Goal: Transaction & Acquisition: Purchase product/service

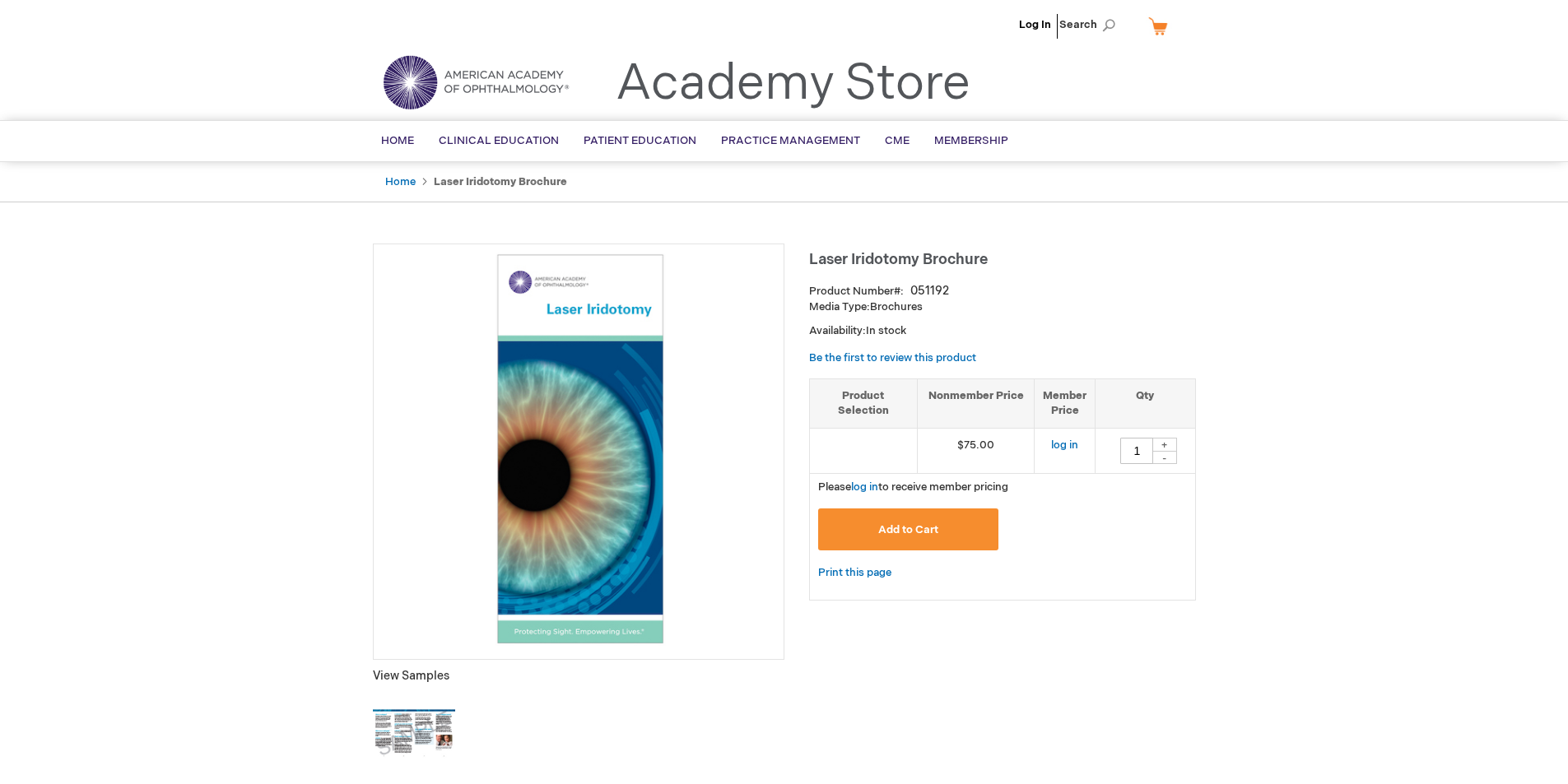
click at [527, 182] on strong "Laser Iridotomy Brochure" at bounding box center [501, 182] width 134 height 13
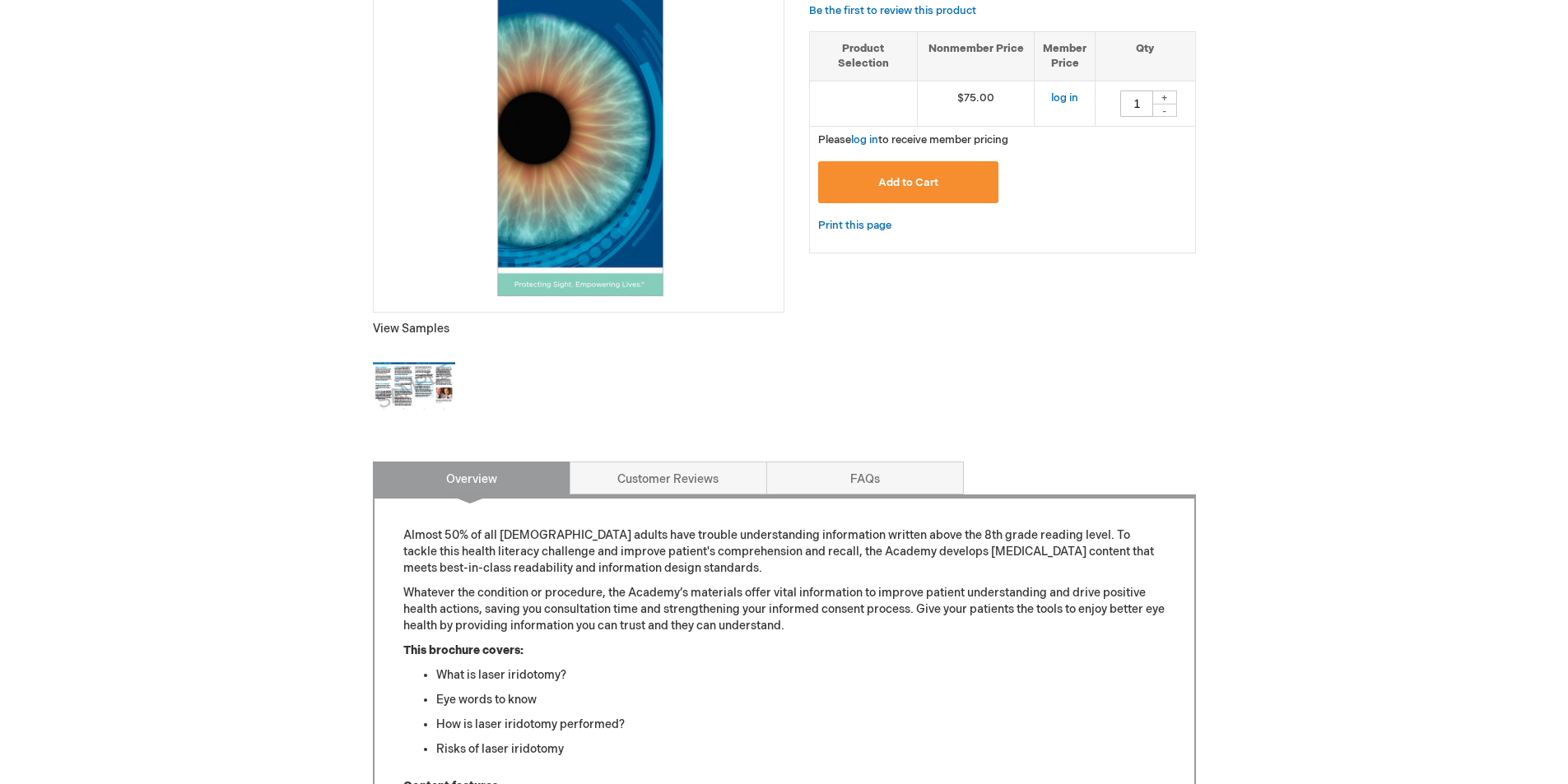
scroll to position [576, 0]
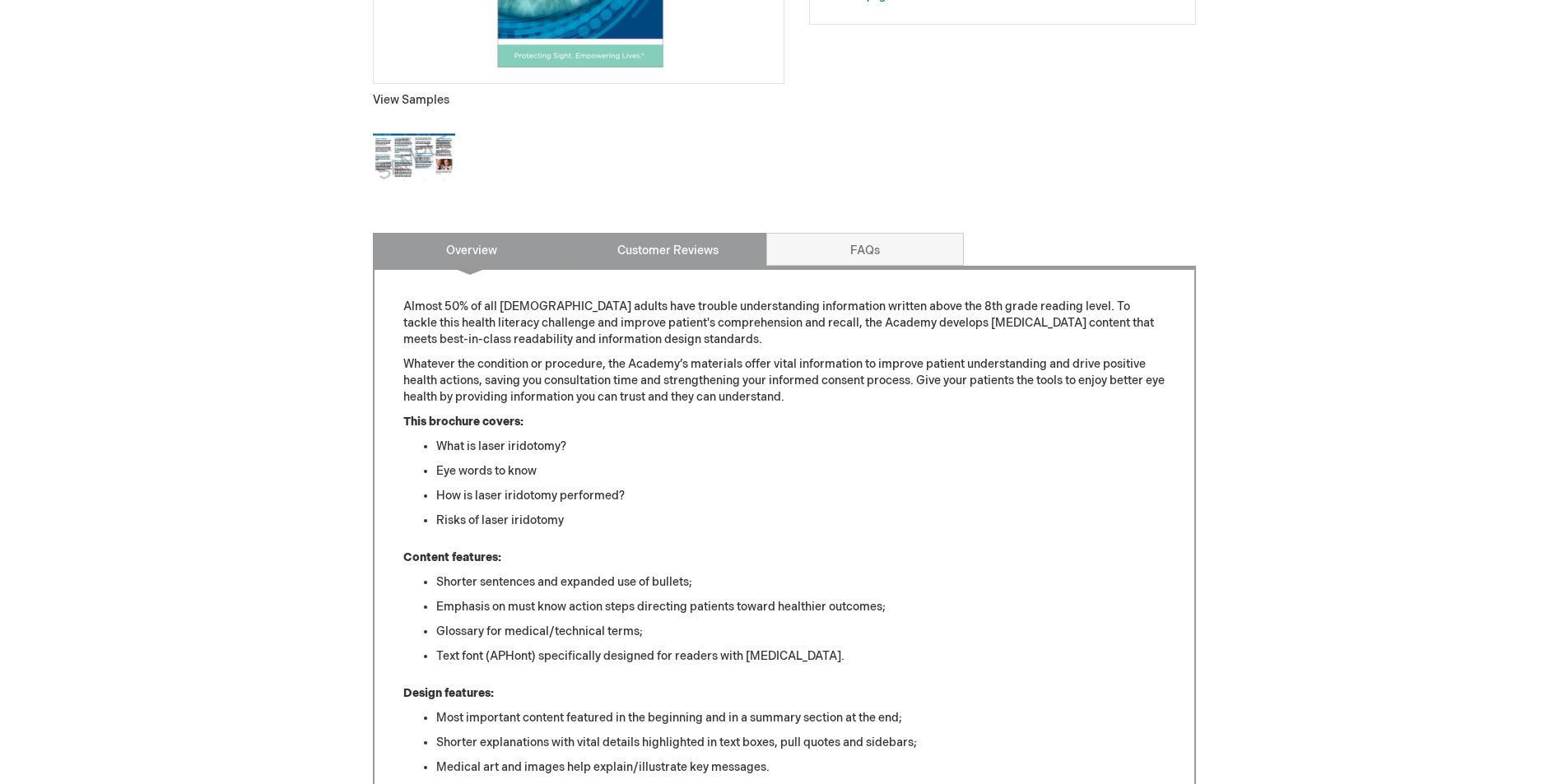
click at [659, 246] on link "Customer Reviews" at bounding box center [668, 250] width 197 height 33
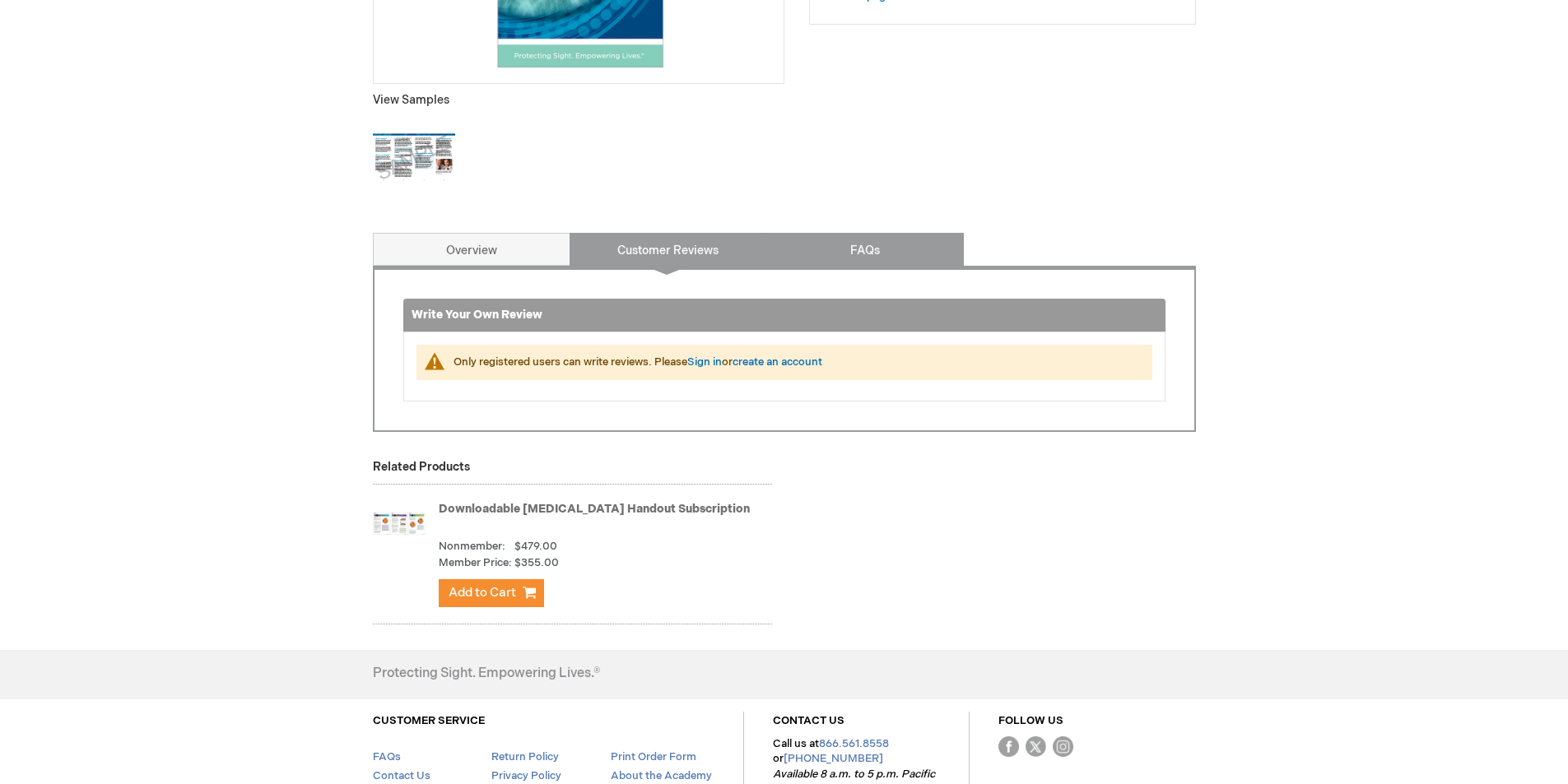
click at [850, 250] on link "FAQs" at bounding box center [865, 250] width 197 height 33
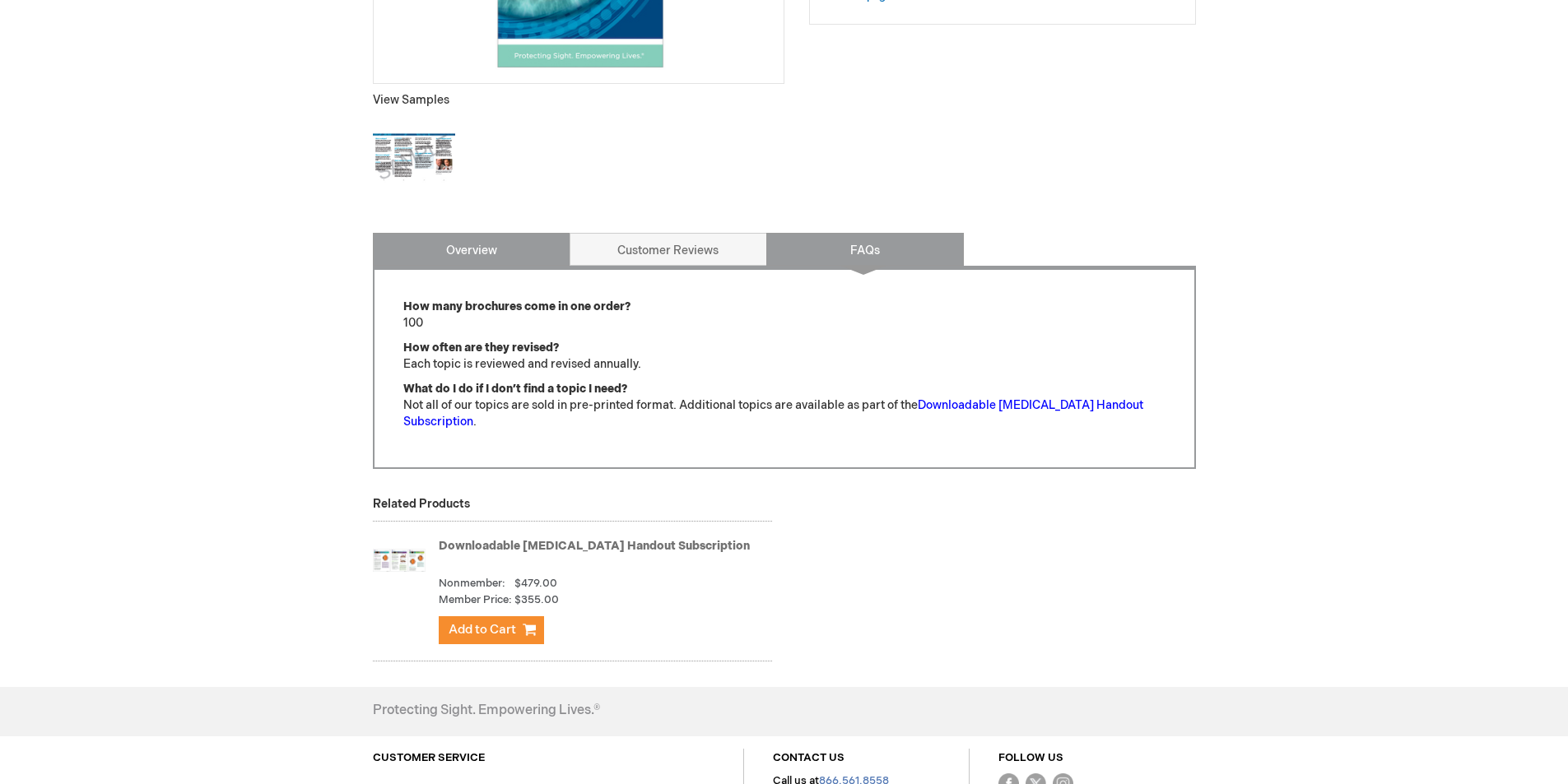
click at [468, 242] on link "Overview" at bounding box center [472, 250] width 197 height 33
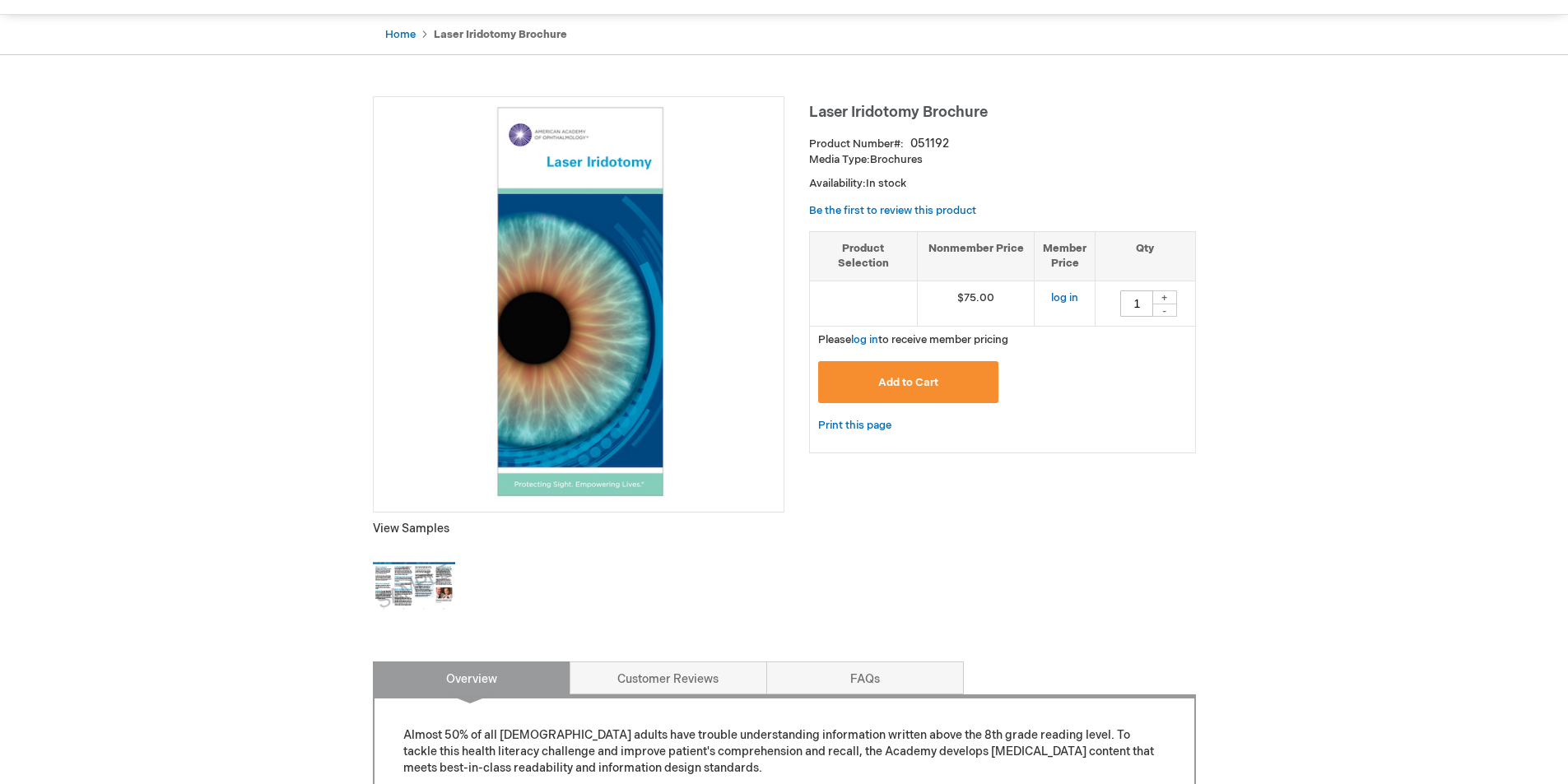
scroll to position [0, 0]
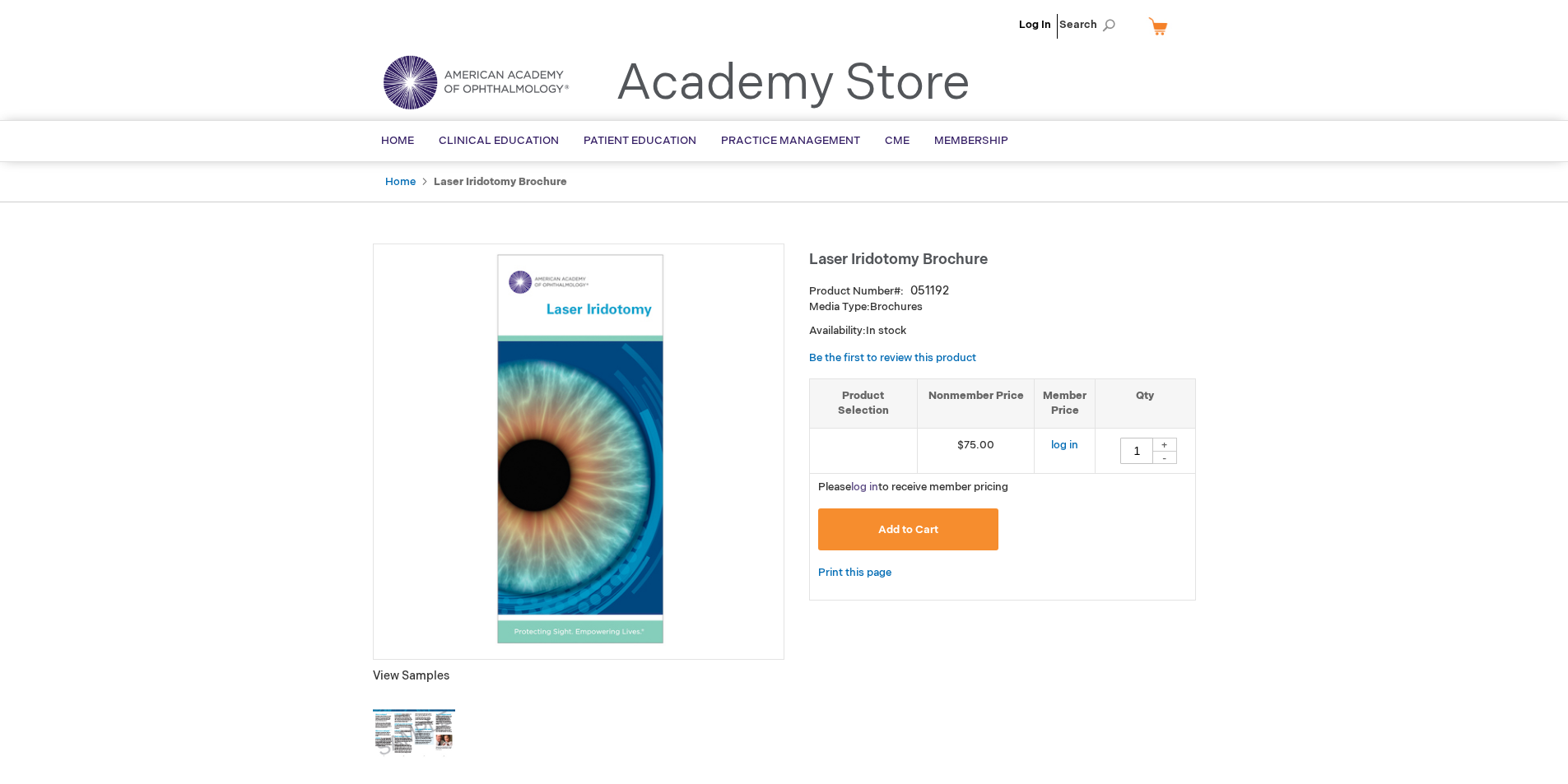
click at [870, 491] on link "log in" at bounding box center [864, 486] width 27 height 13
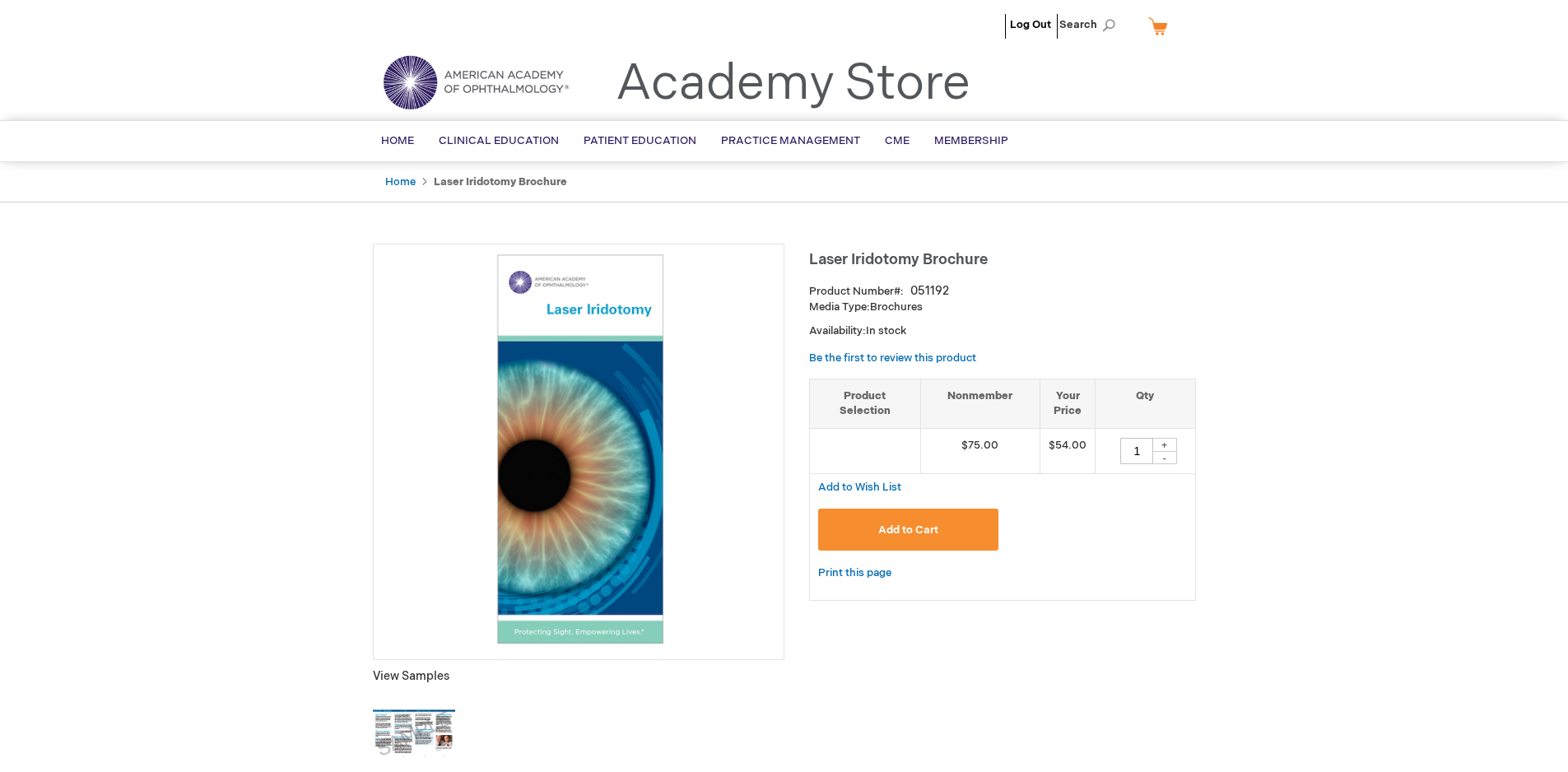
type input "1"
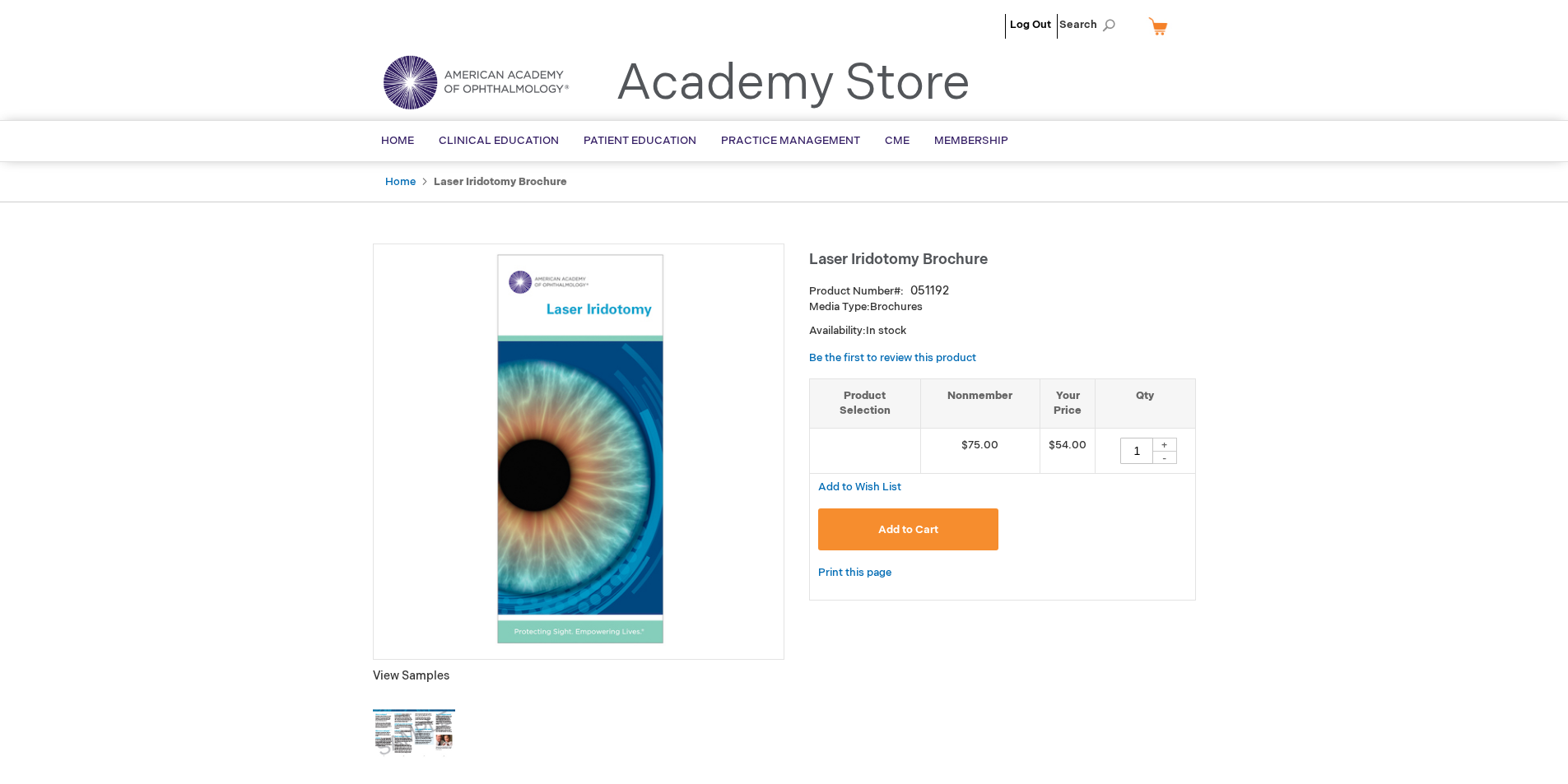
click at [850, 450] on td at bounding box center [865, 450] width 111 height 45
click at [915, 523] on span "Add to Cart" at bounding box center [908, 529] width 60 height 13
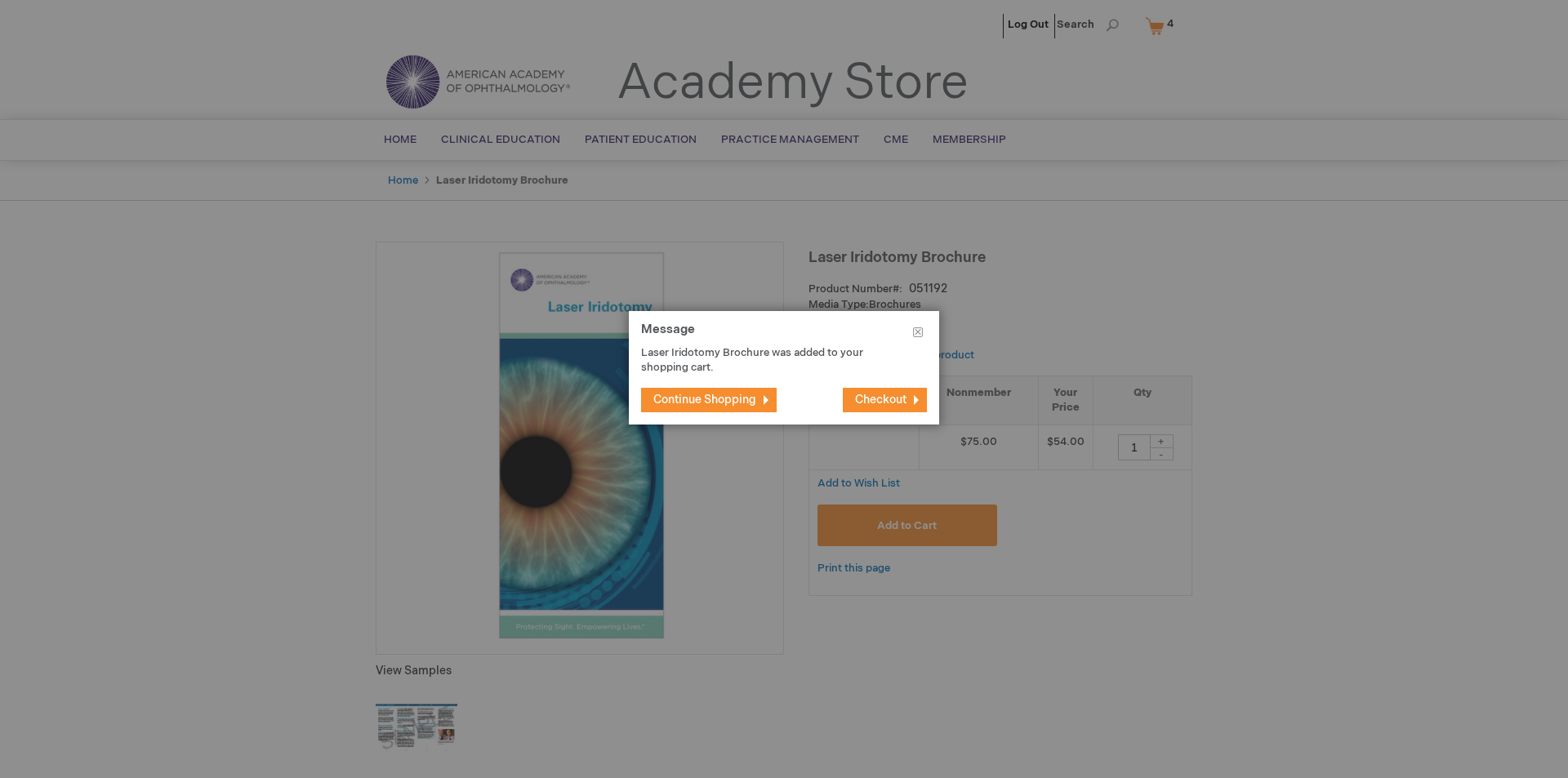
click at [740, 399] on span "Continue Shopping" at bounding box center [705, 399] width 103 height 14
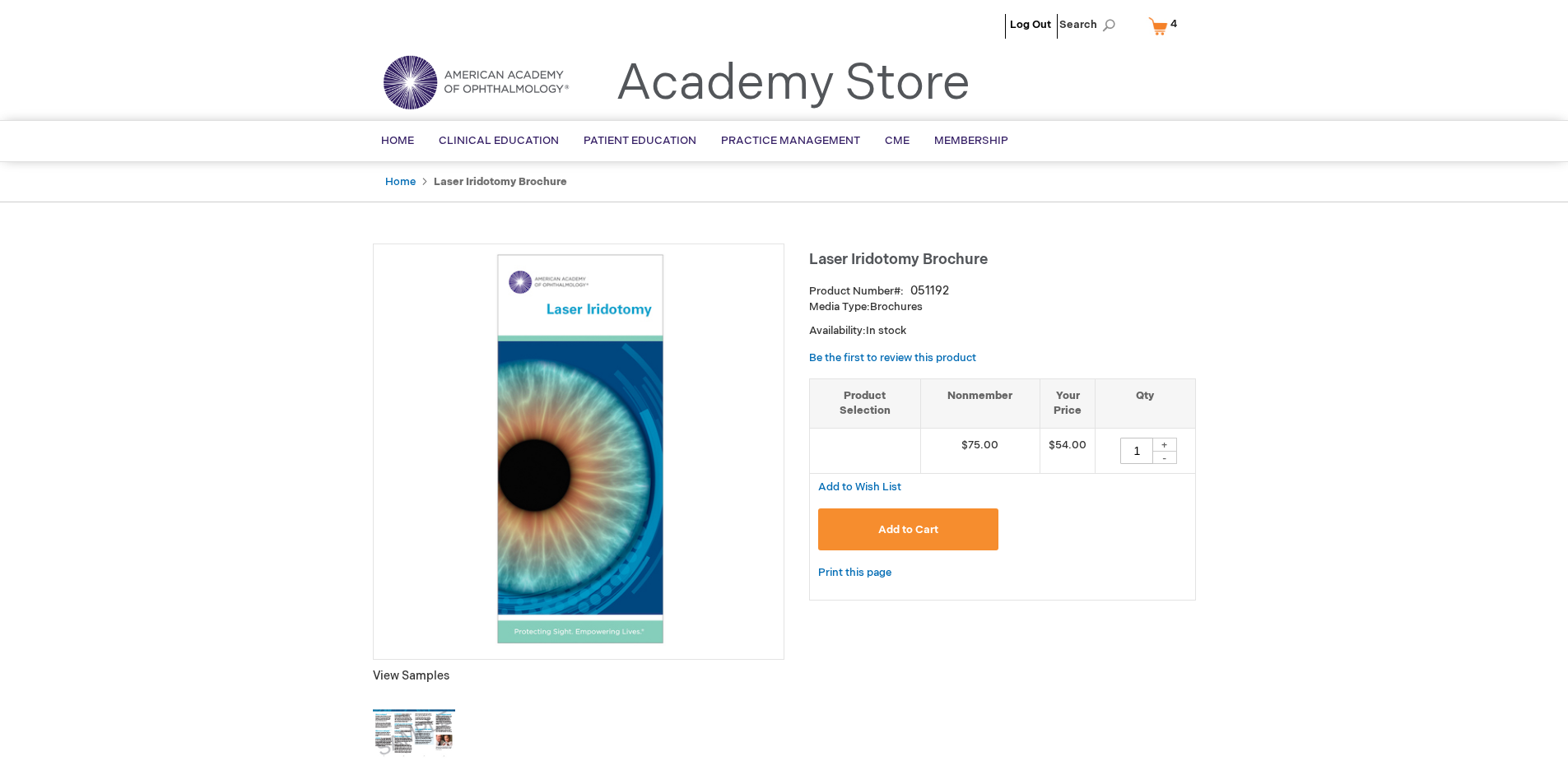
click at [1165, 20] on link "My Cart 4 4 items" at bounding box center [1166, 25] width 43 height 29
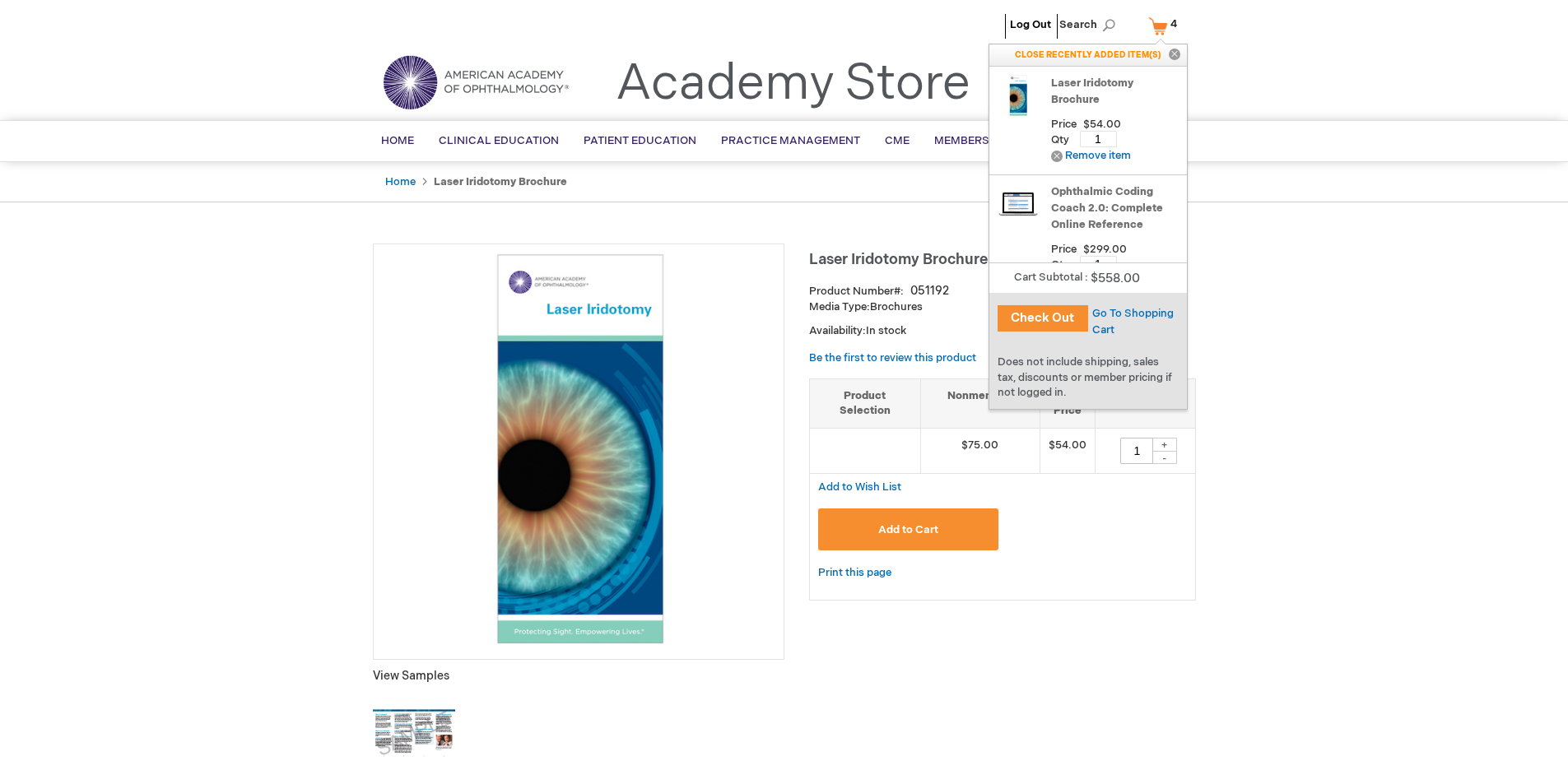
click at [1011, 86] on img at bounding box center [1018, 95] width 41 height 41
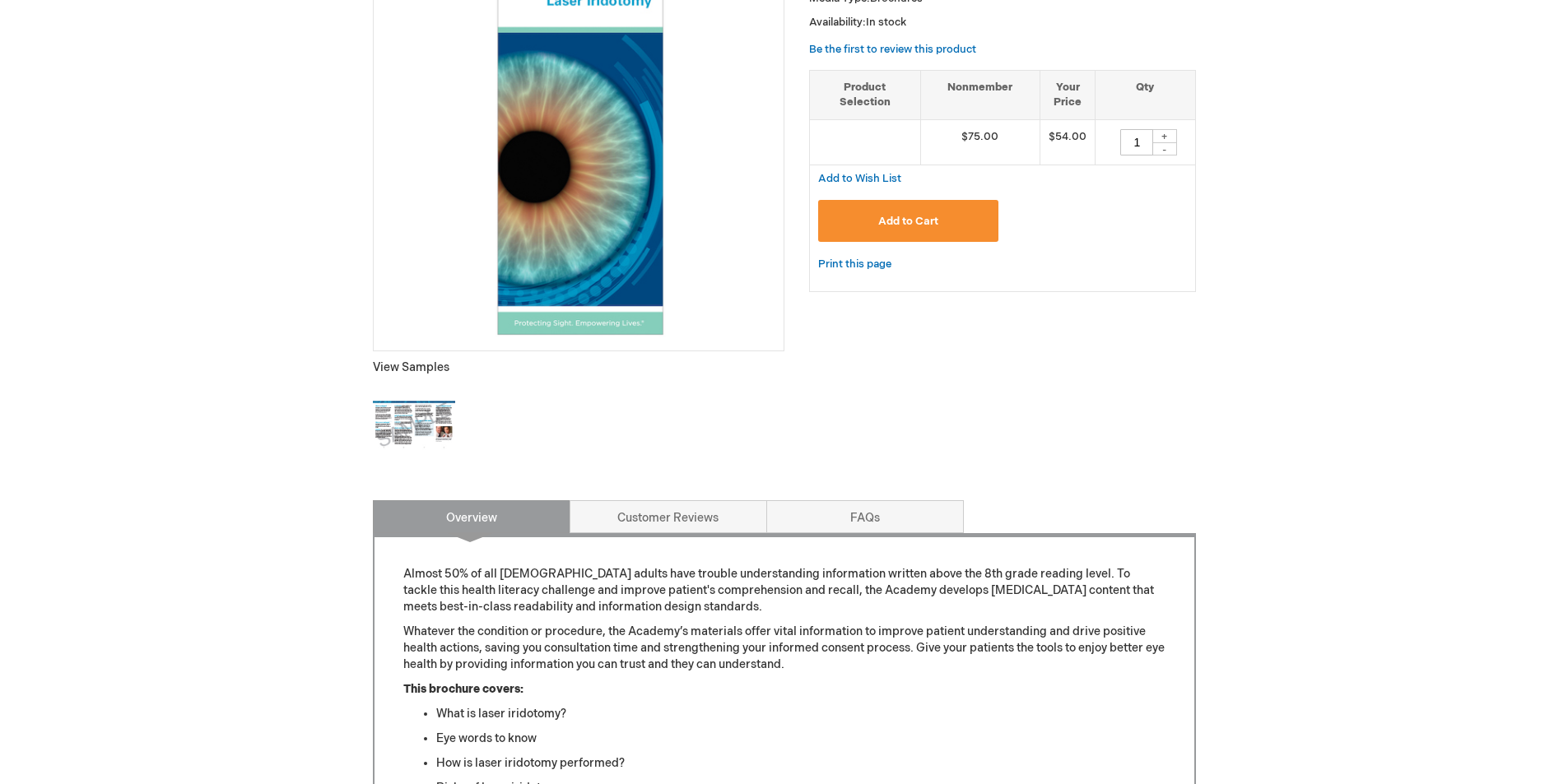
scroll to position [493, 0]
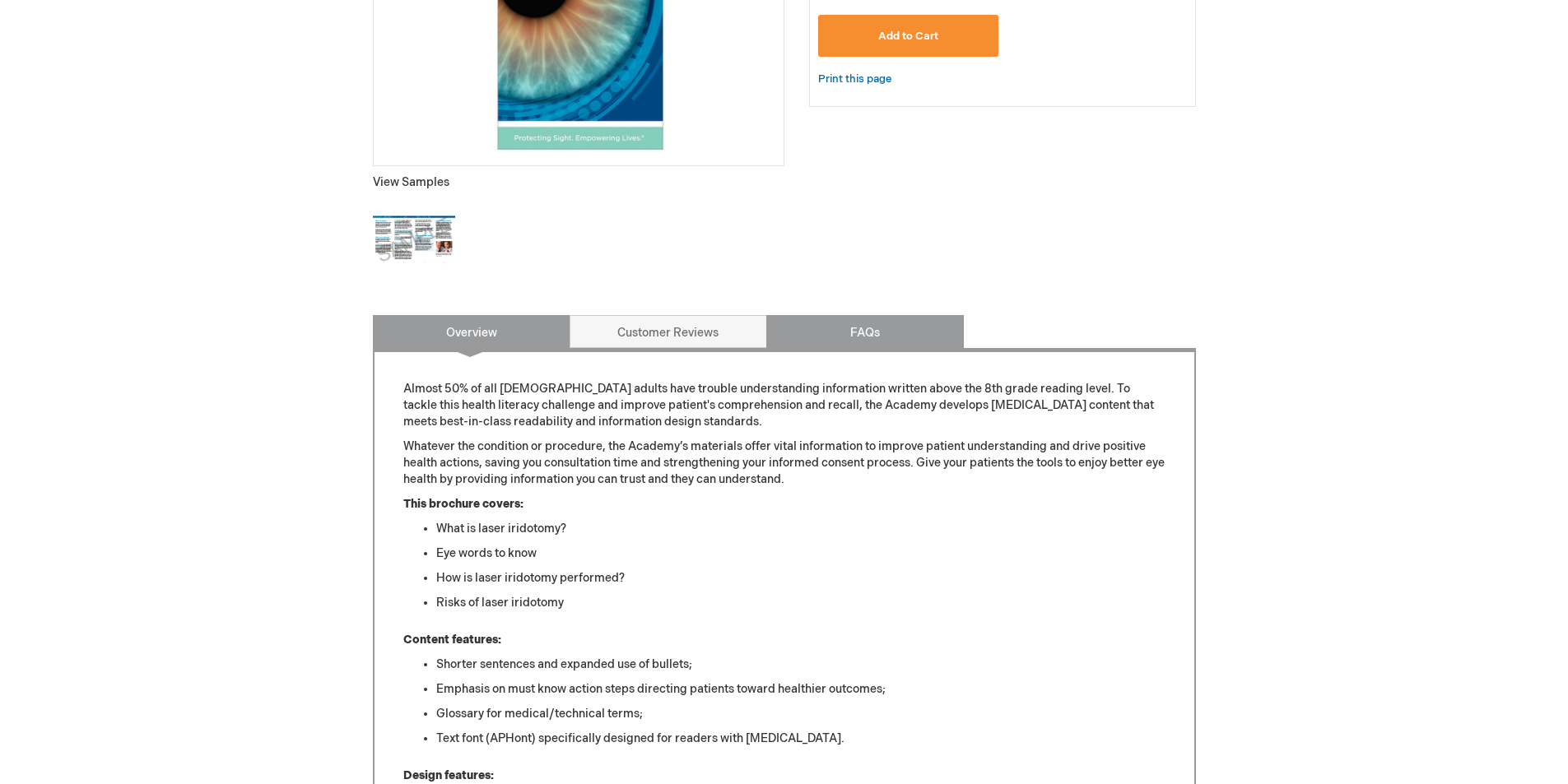
click at [888, 334] on link "FAQs" at bounding box center [865, 332] width 197 height 33
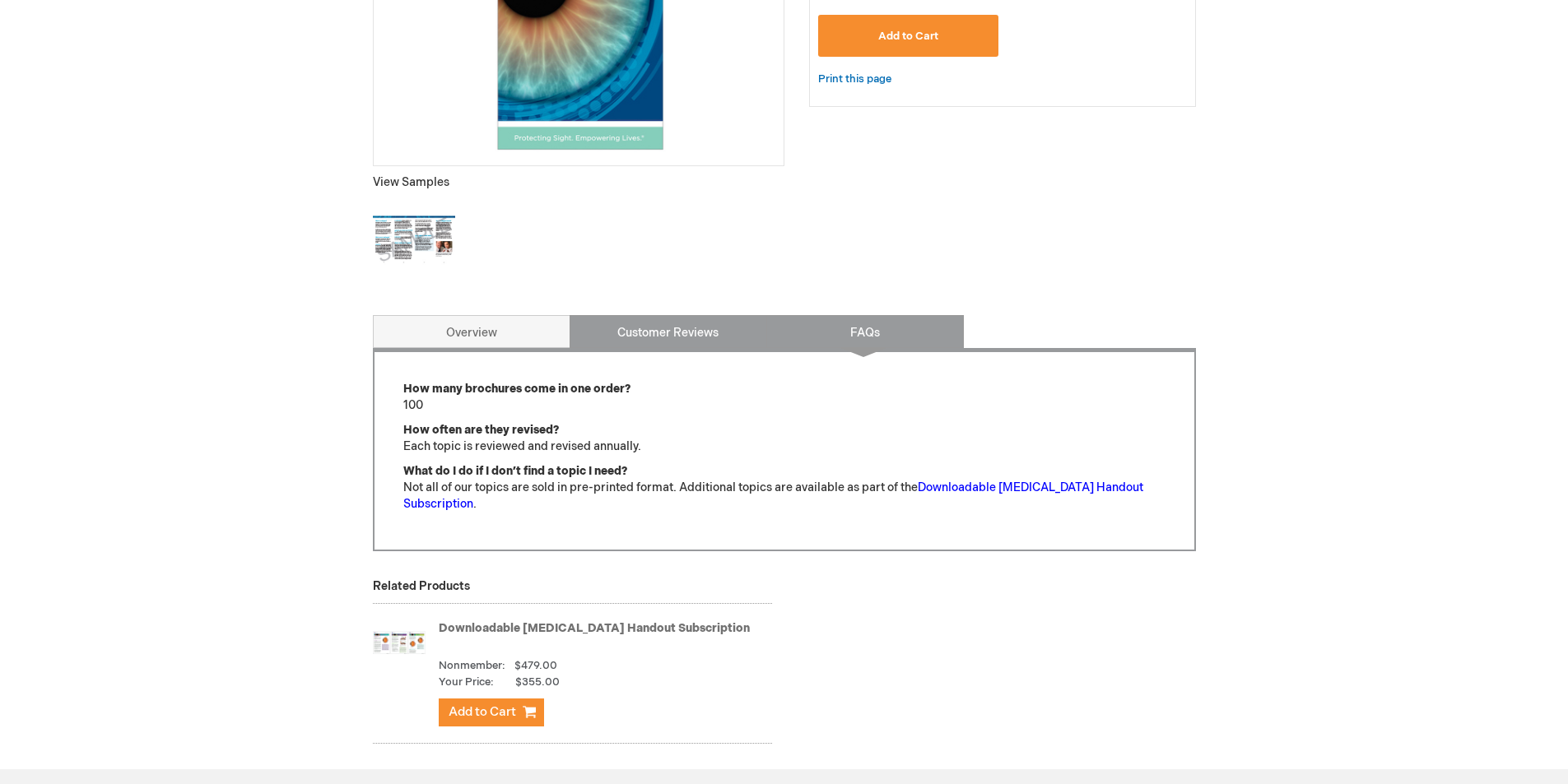
click at [658, 323] on link "Customer Reviews" at bounding box center [668, 332] width 197 height 33
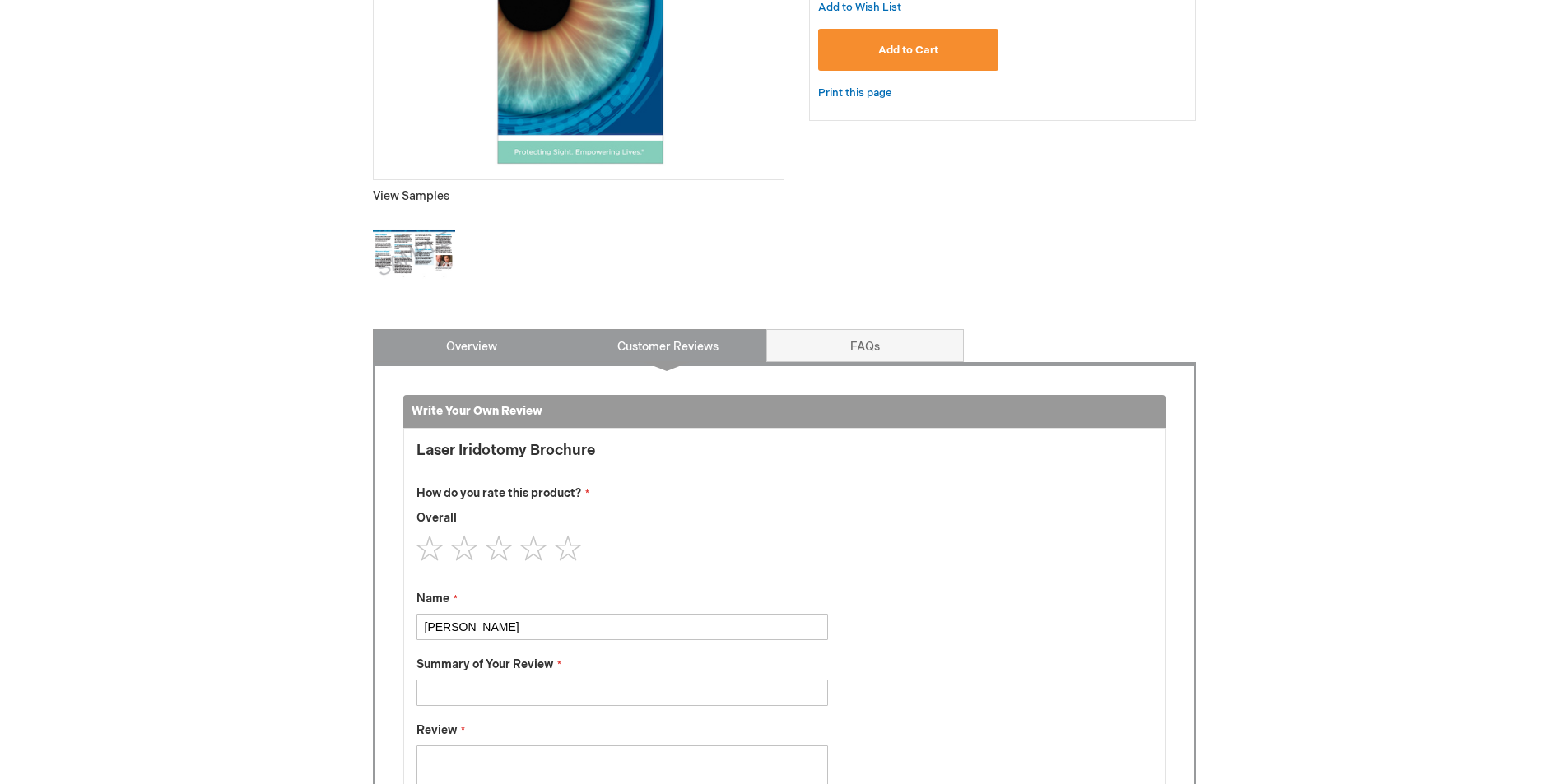
click at [504, 360] on link "Overview" at bounding box center [472, 346] width 197 height 33
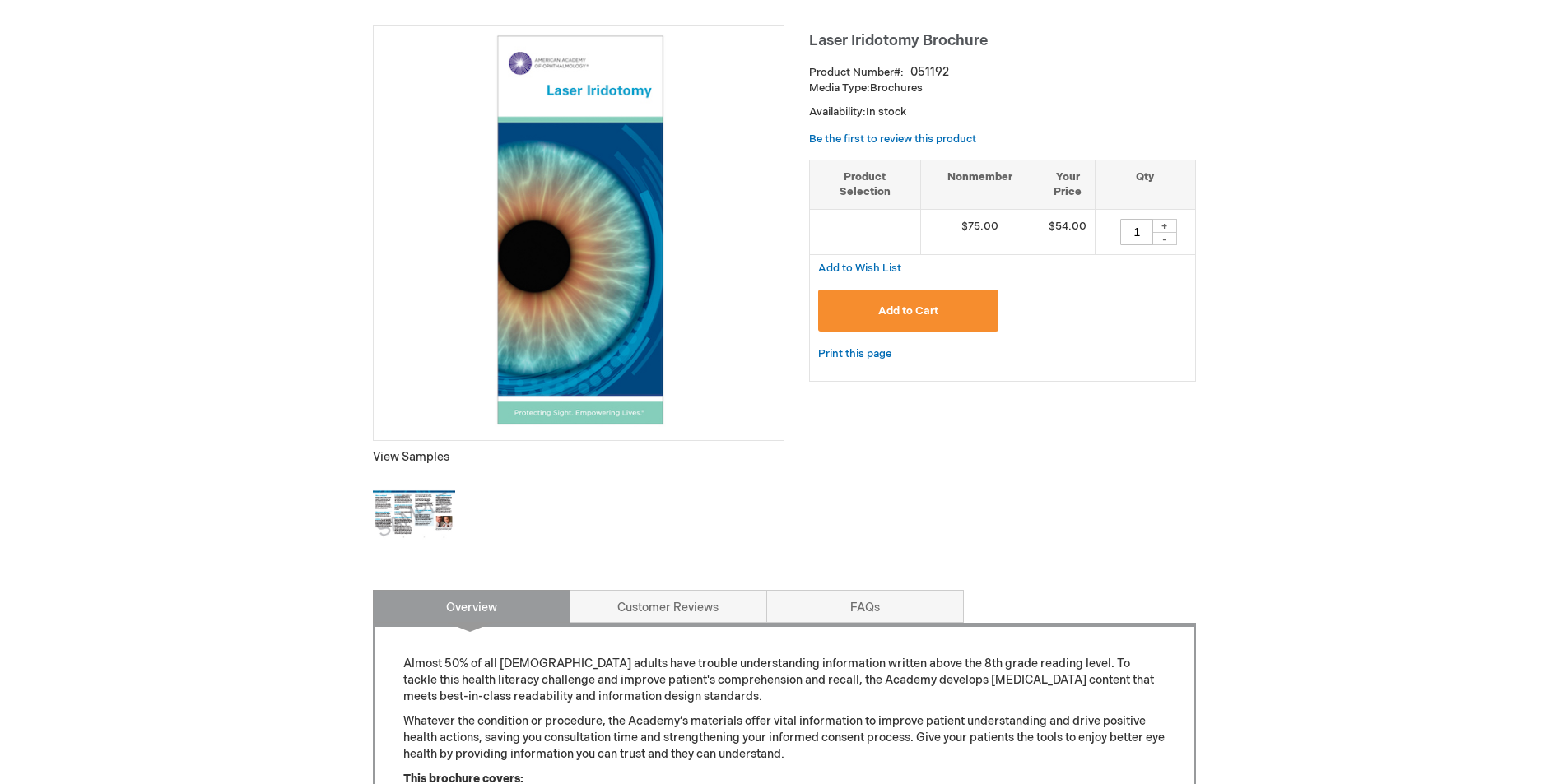
scroll to position [68, 0]
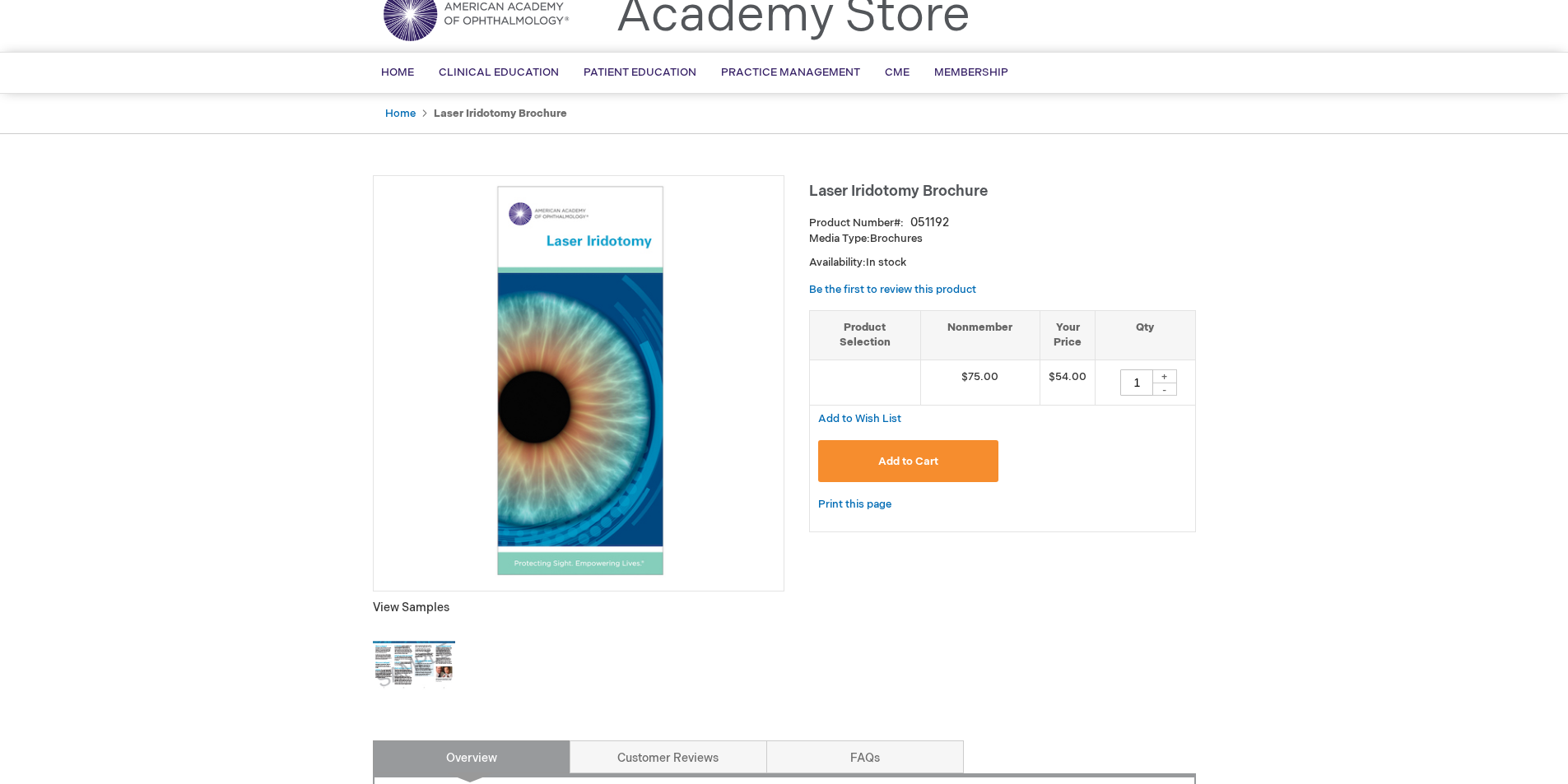
click at [1177, 378] on div "+" at bounding box center [1164, 376] width 24 height 14
type input "2"
click at [924, 458] on span "Add to Cart" at bounding box center [908, 461] width 60 height 13
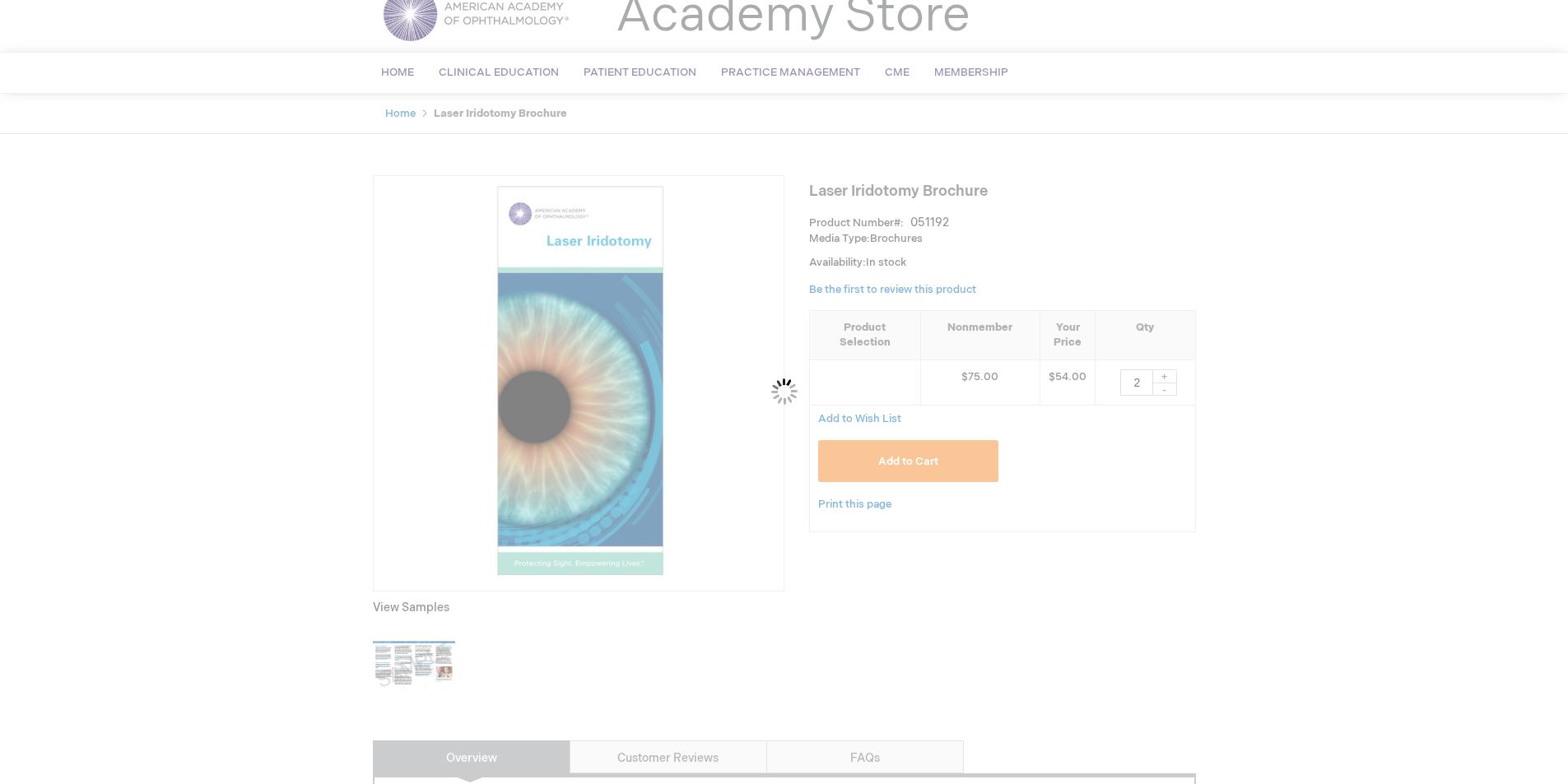
scroll to position [0, 0]
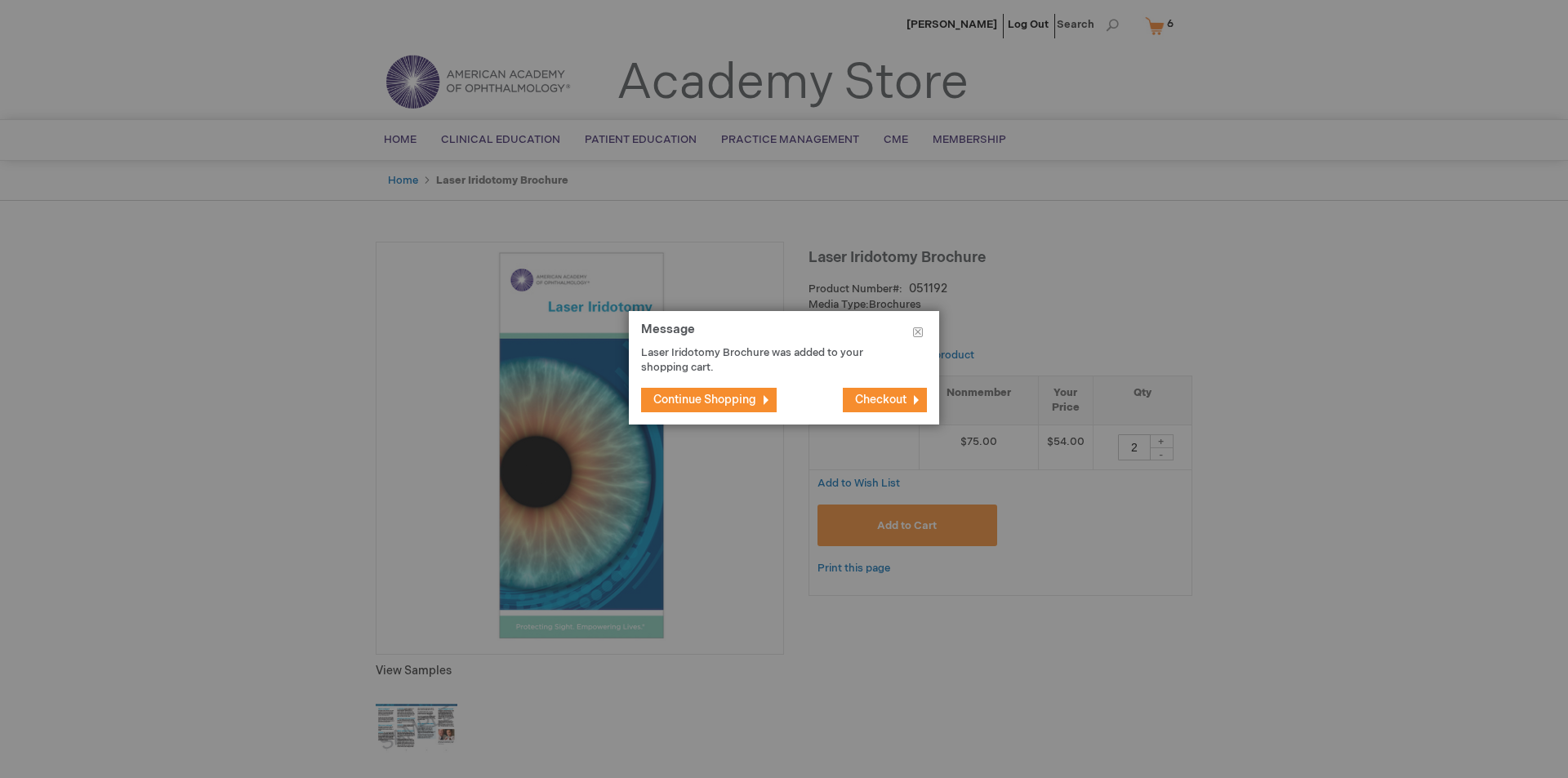
click at [720, 394] on span "Continue Shopping" at bounding box center [705, 399] width 103 height 14
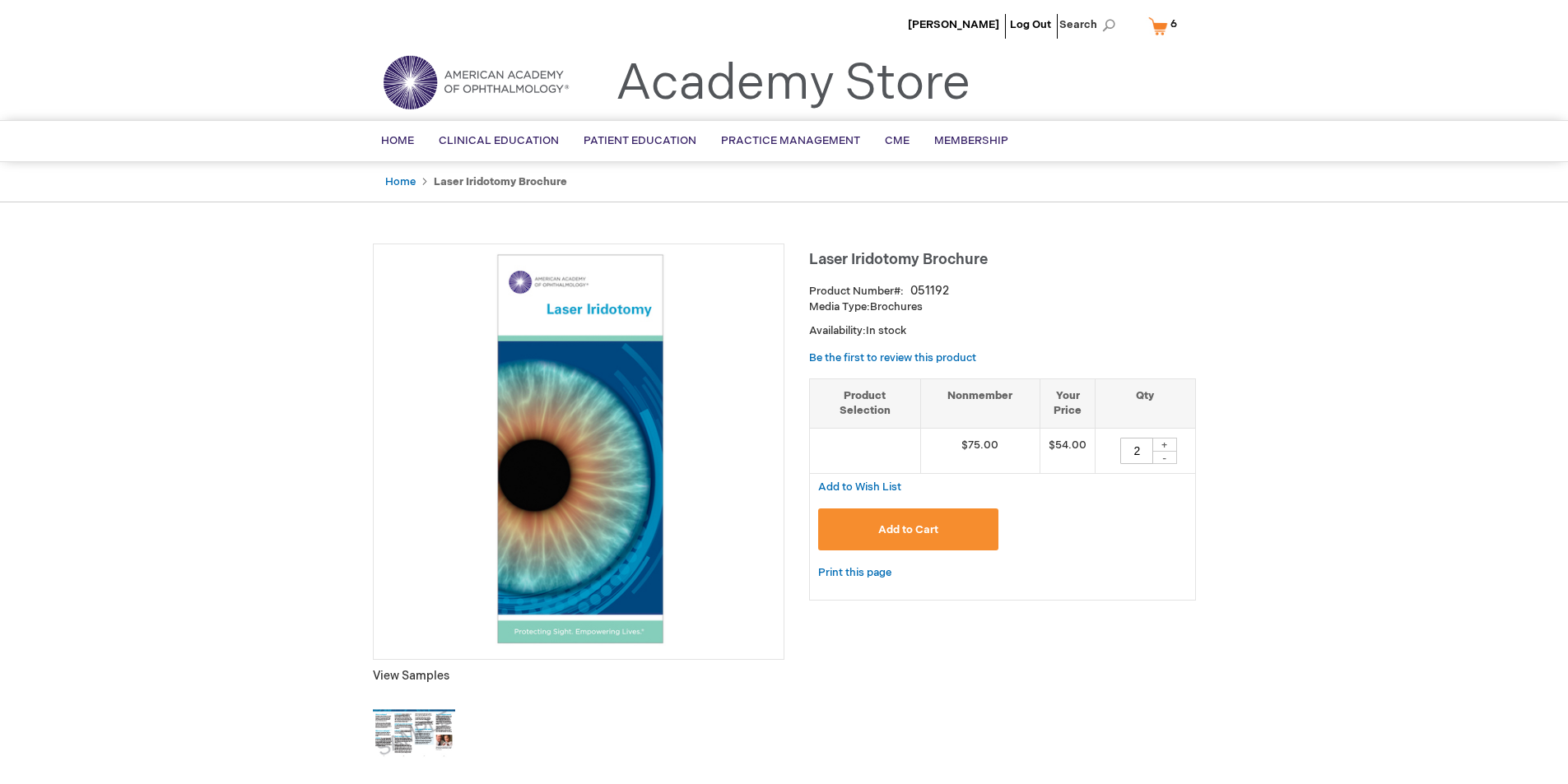
click at [1157, 21] on link "My Cart 6 6 items" at bounding box center [1166, 25] width 43 height 29
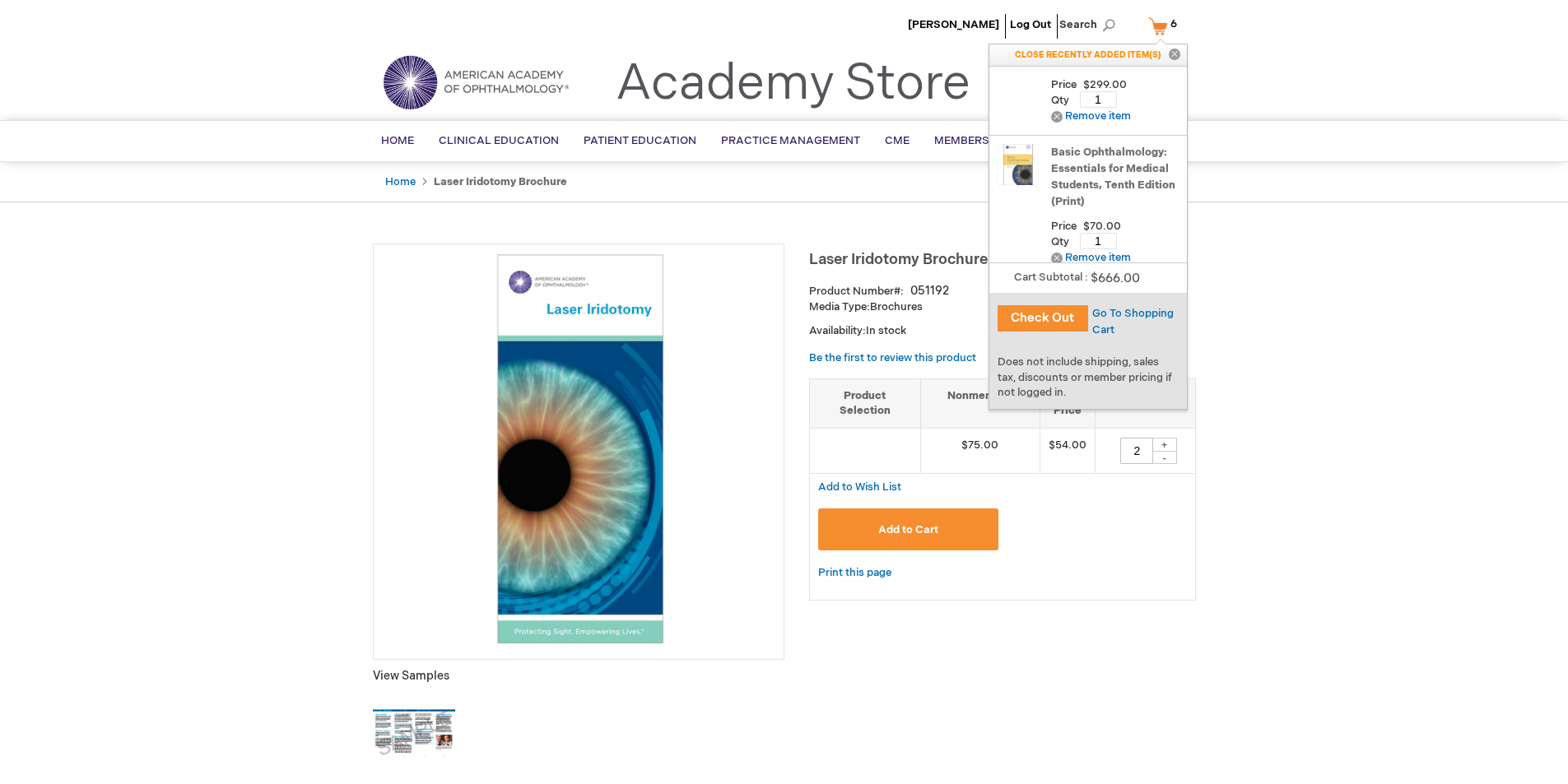
scroll to position [82, 0]
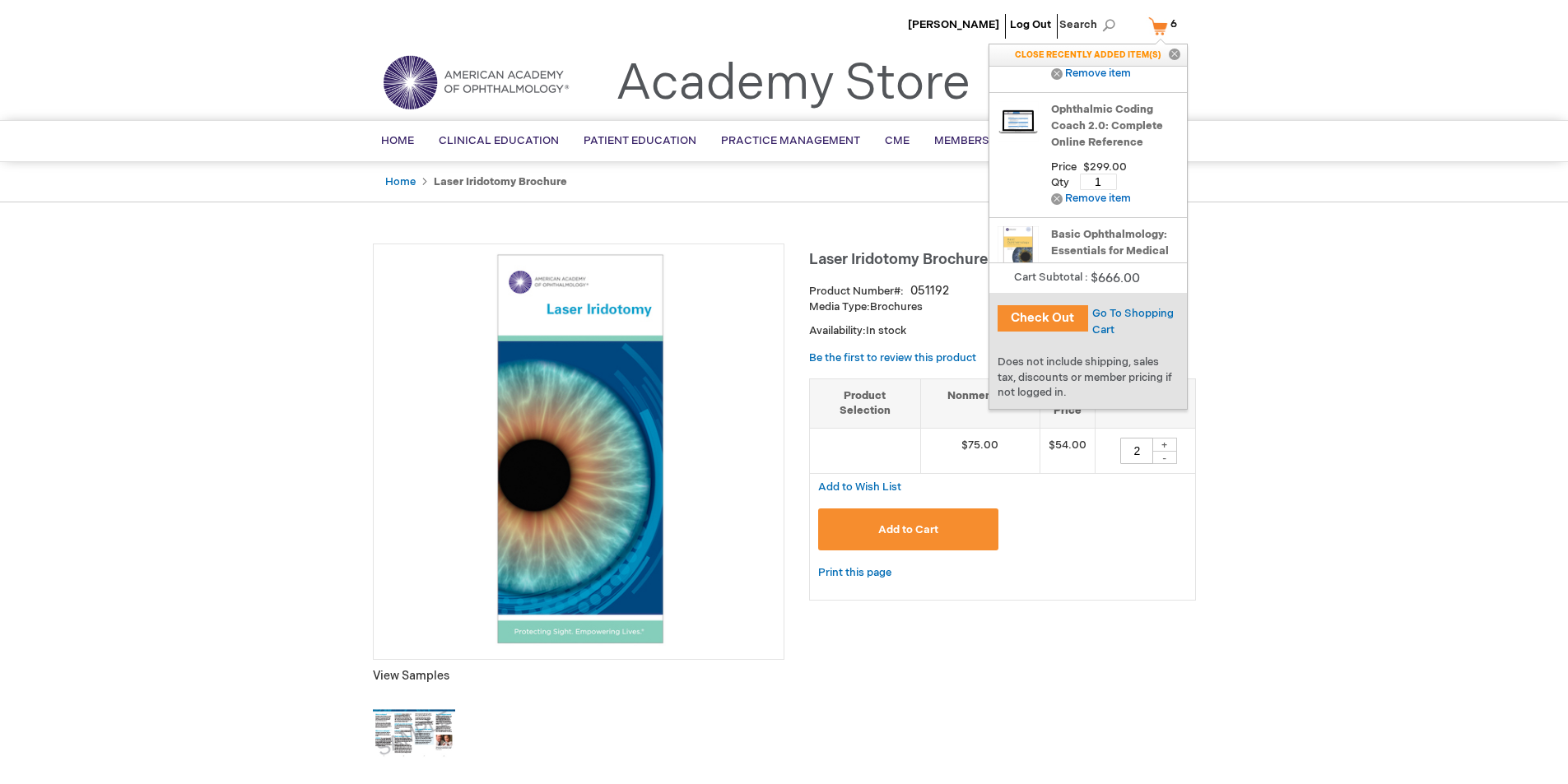
click at [1102, 191] on div "Remove Remove item" at bounding box center [1090, 199] width 79 height 21
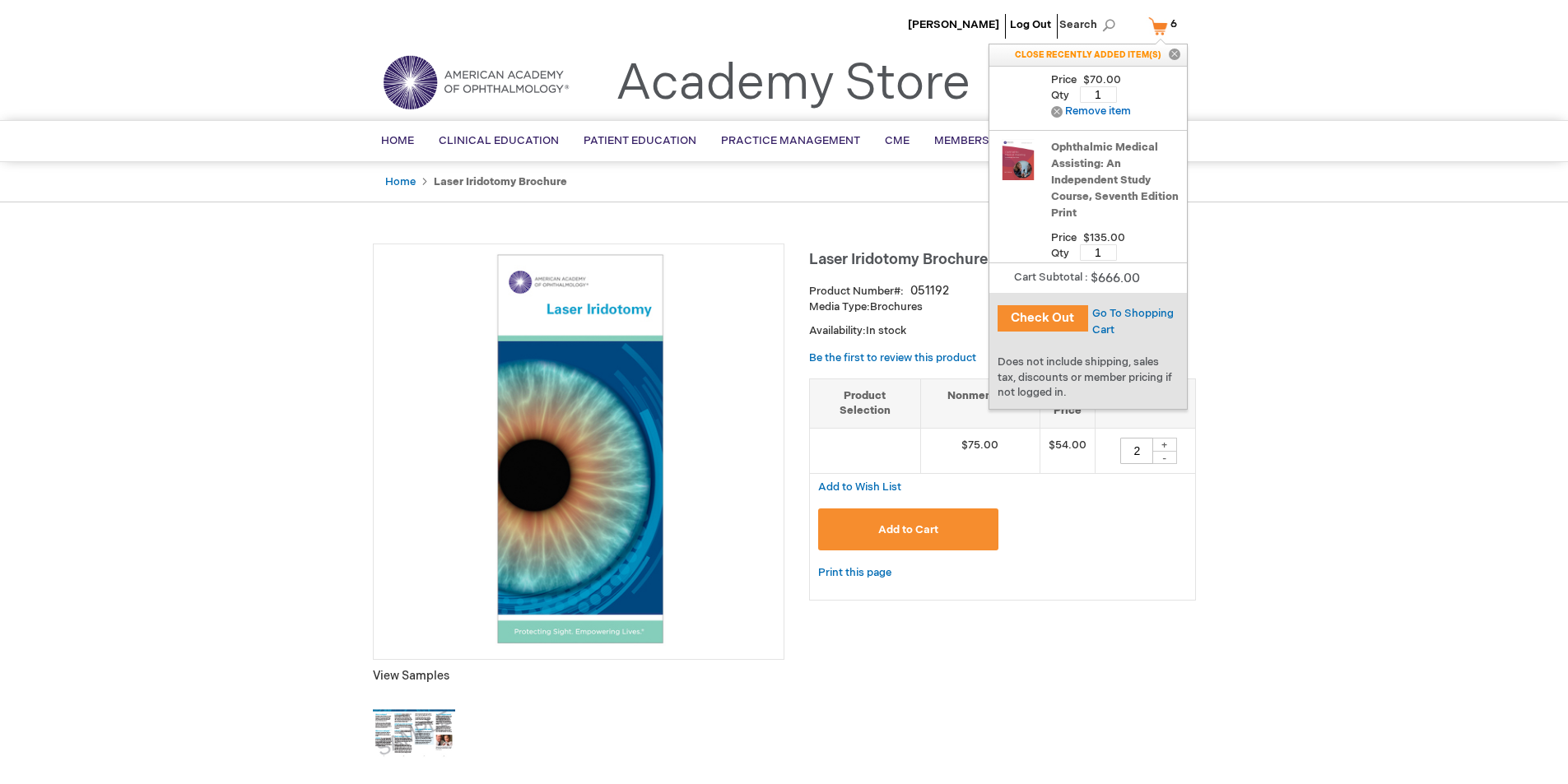
scroll to position [336, 0]
click at [1096, 240] on link "Remove Remove item" at bounding box center [1090, 244] width 79 height 12
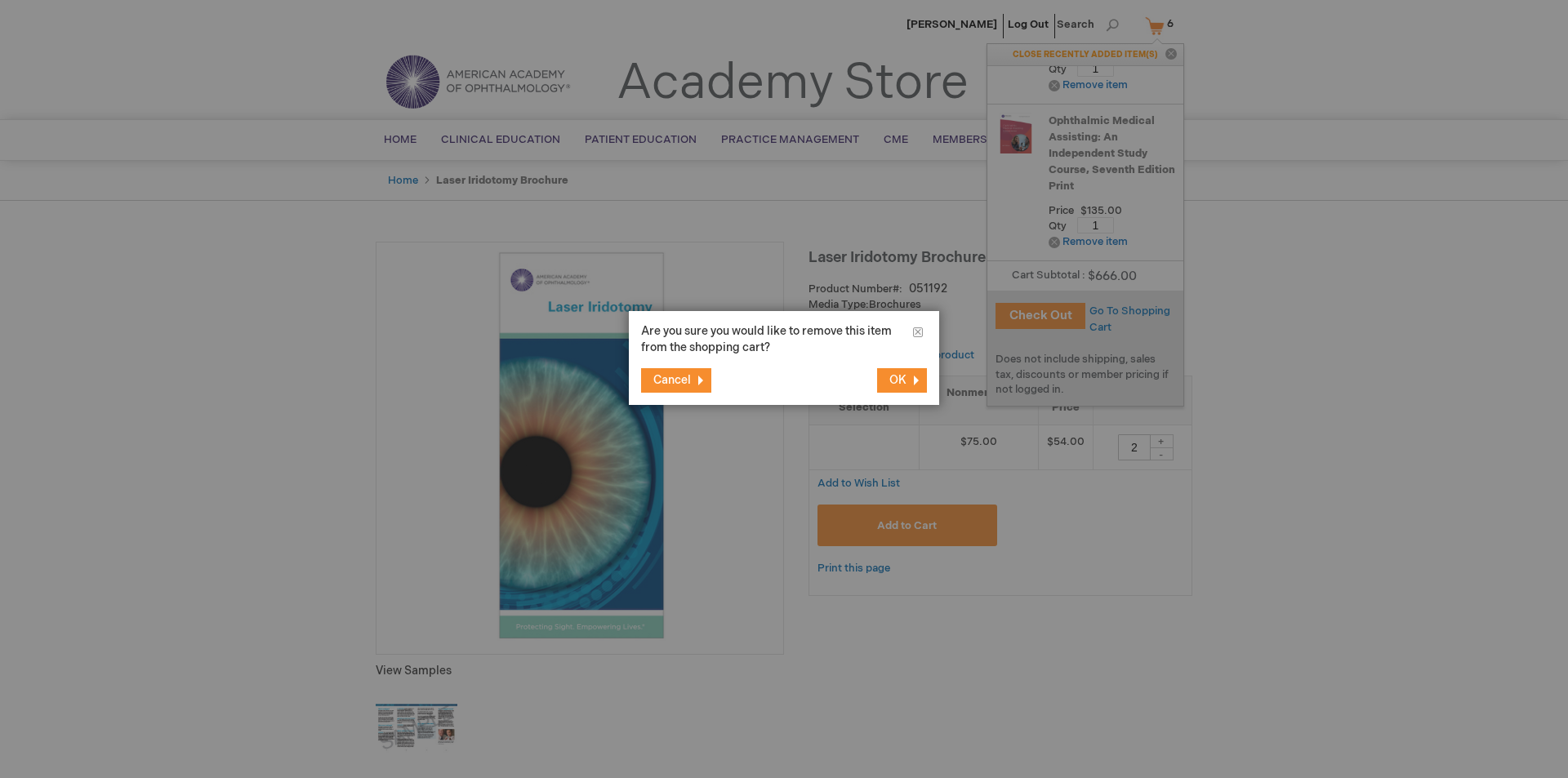
click at [891, 386] on span "OK" at bounding box center [898, 380] width 17 height 14
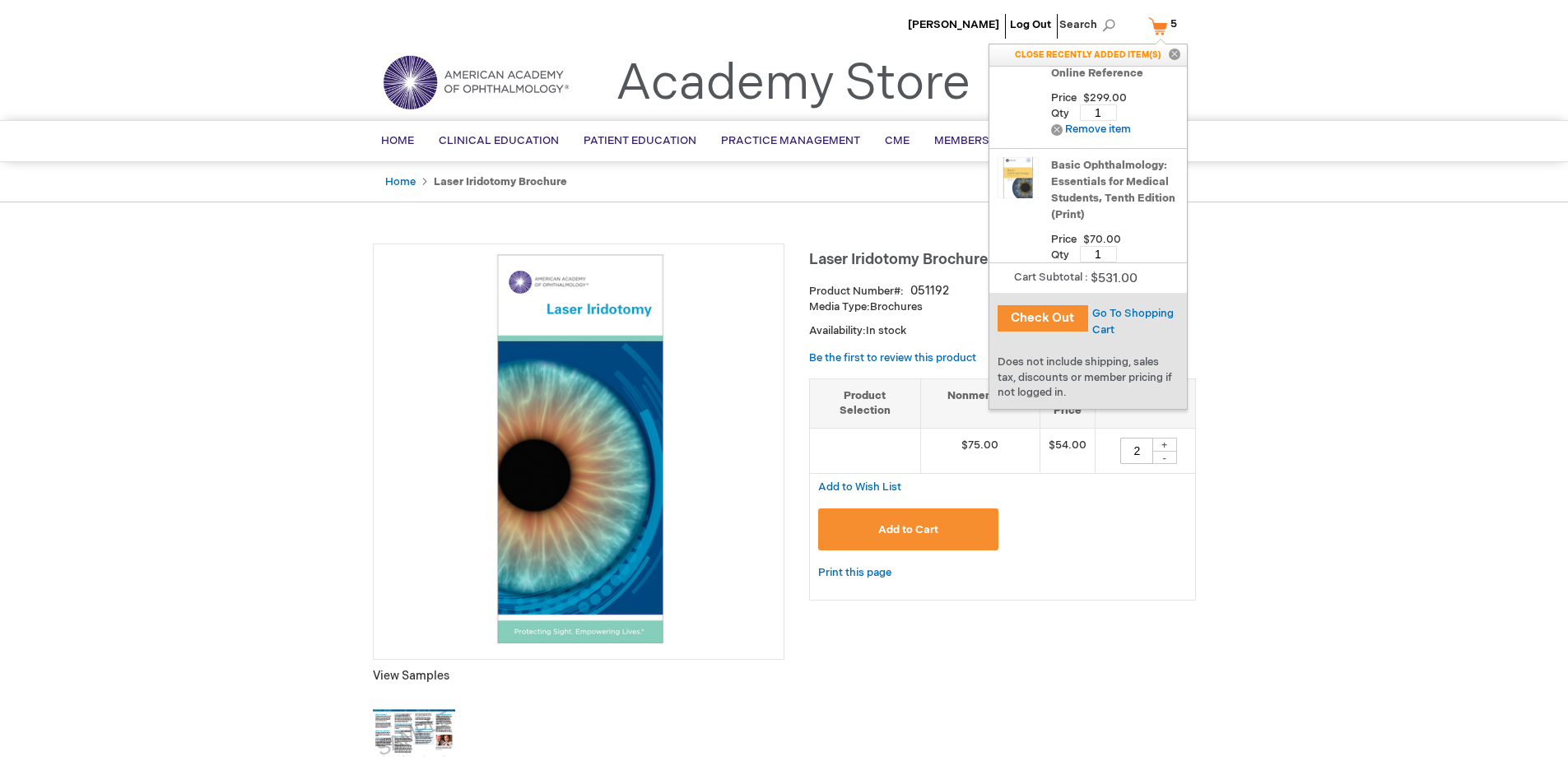
scroll to position [164, 0]
click at [1107, 110] on link "Remove Remove item" at bounding box center [1090, 116] width 79 height 12
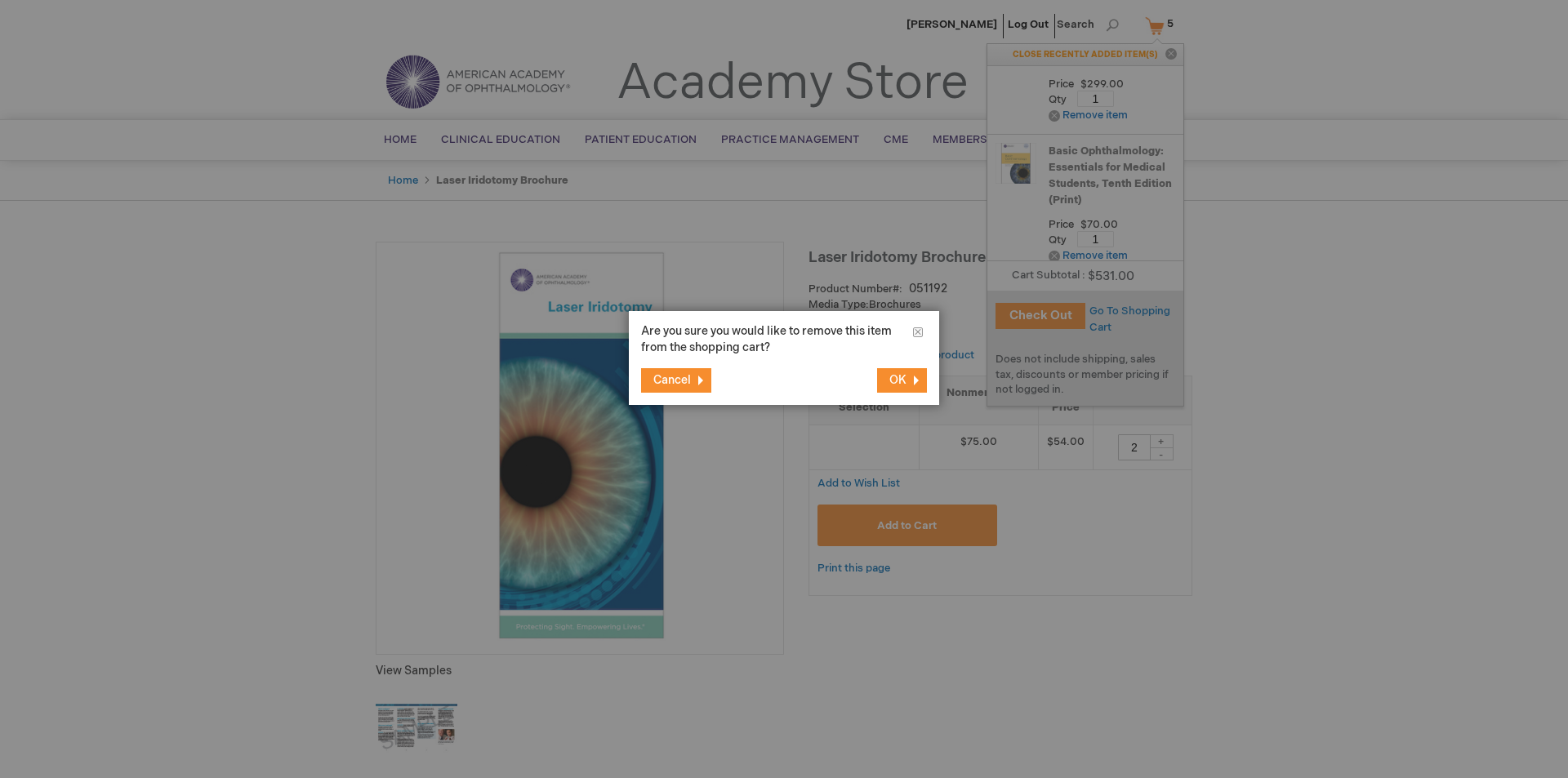
click at [907, 386] on button "OK" at bounding box center [901, 380] width 49 height 24
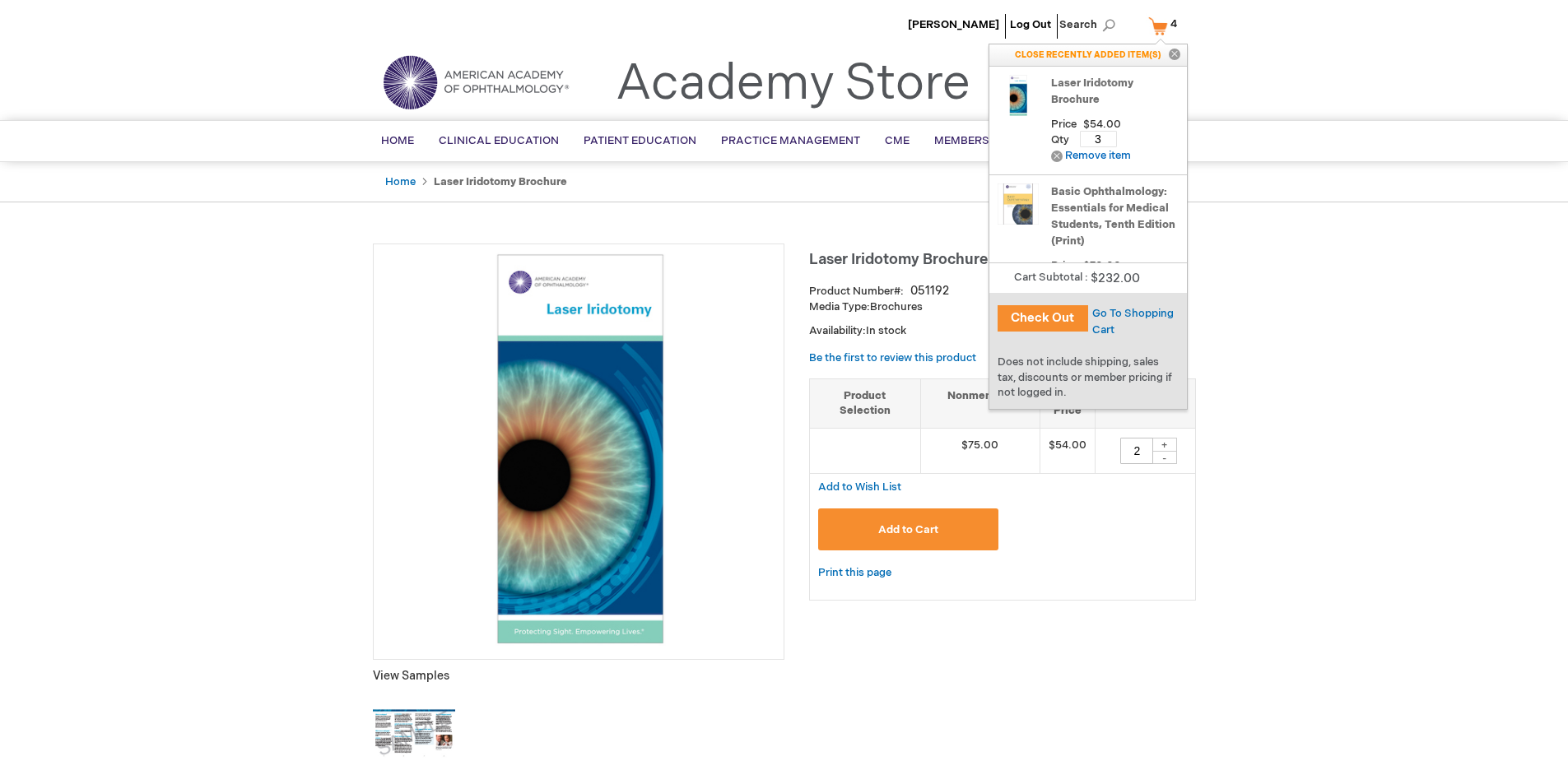
scroll to position [53, 0]
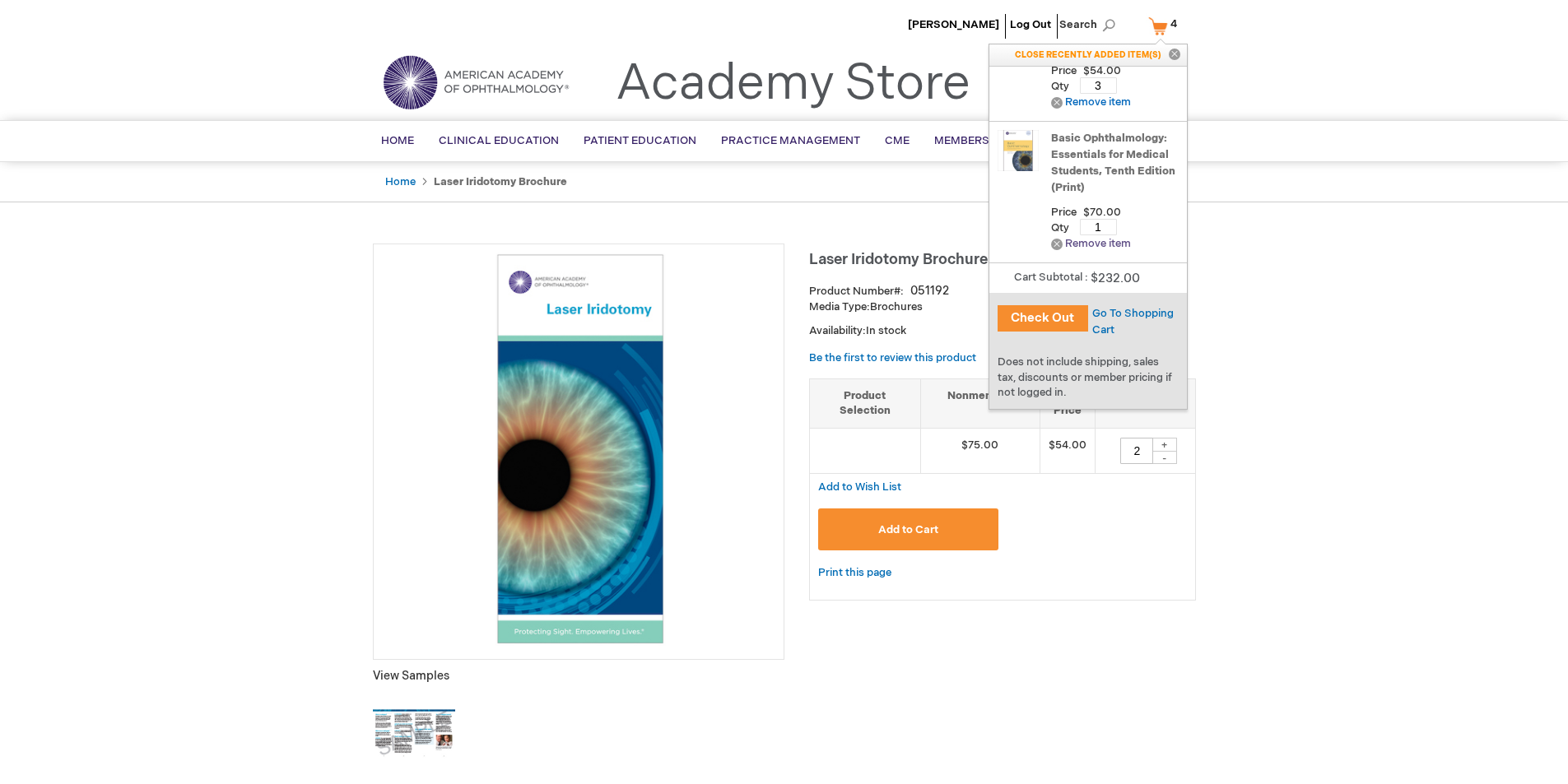
click at [1108, 243] on link "Remove Remove item" at bounding box center [1090, 244] width 79 height 12
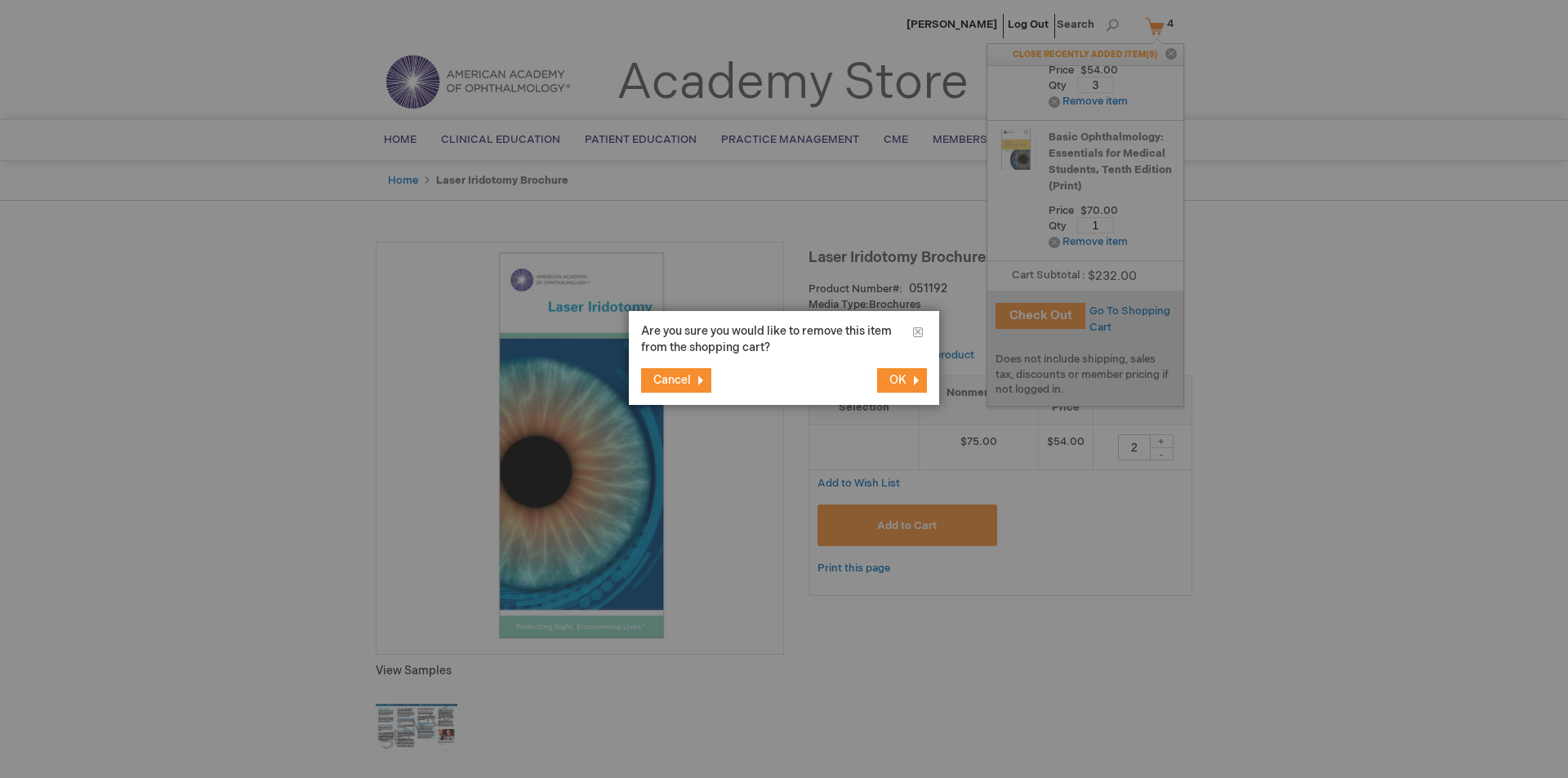
click at [882, 379] on button "OK" at bounding box center [901, 380] width 49 height 24
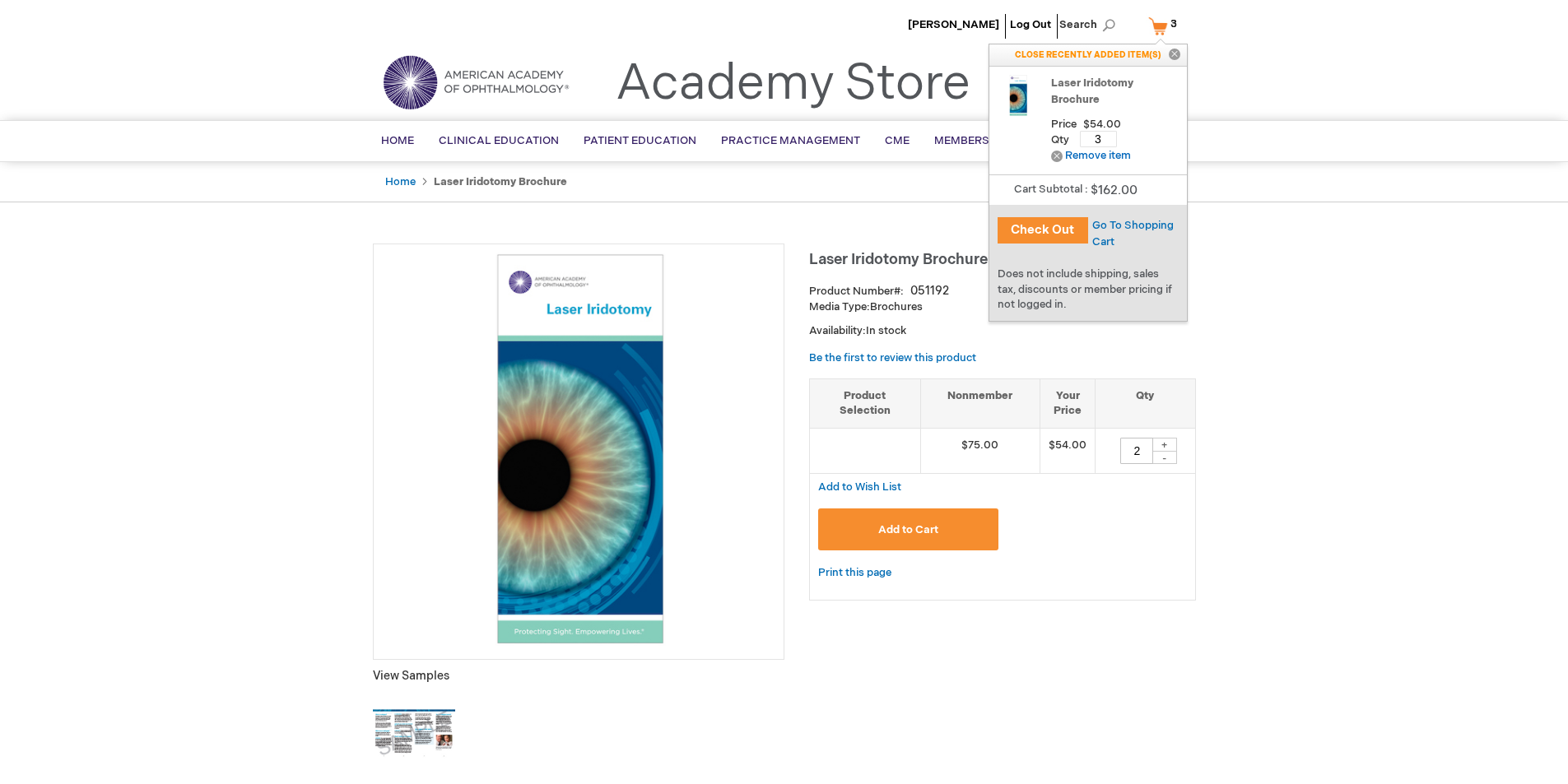
scroll to position [0, 0]
drag, startPoint x: 1102, startPoint y: 137, endPoint x: 1061, endPoint y: 138, distance: 41.0
click at [1061, 138] on div "Qty 3 Update" at bounding box center [1115, 134] width 128 height 22
type input "2"
click at [1157, 129] on button "Update" at bounding box center [1149, 139] width 50 height 24
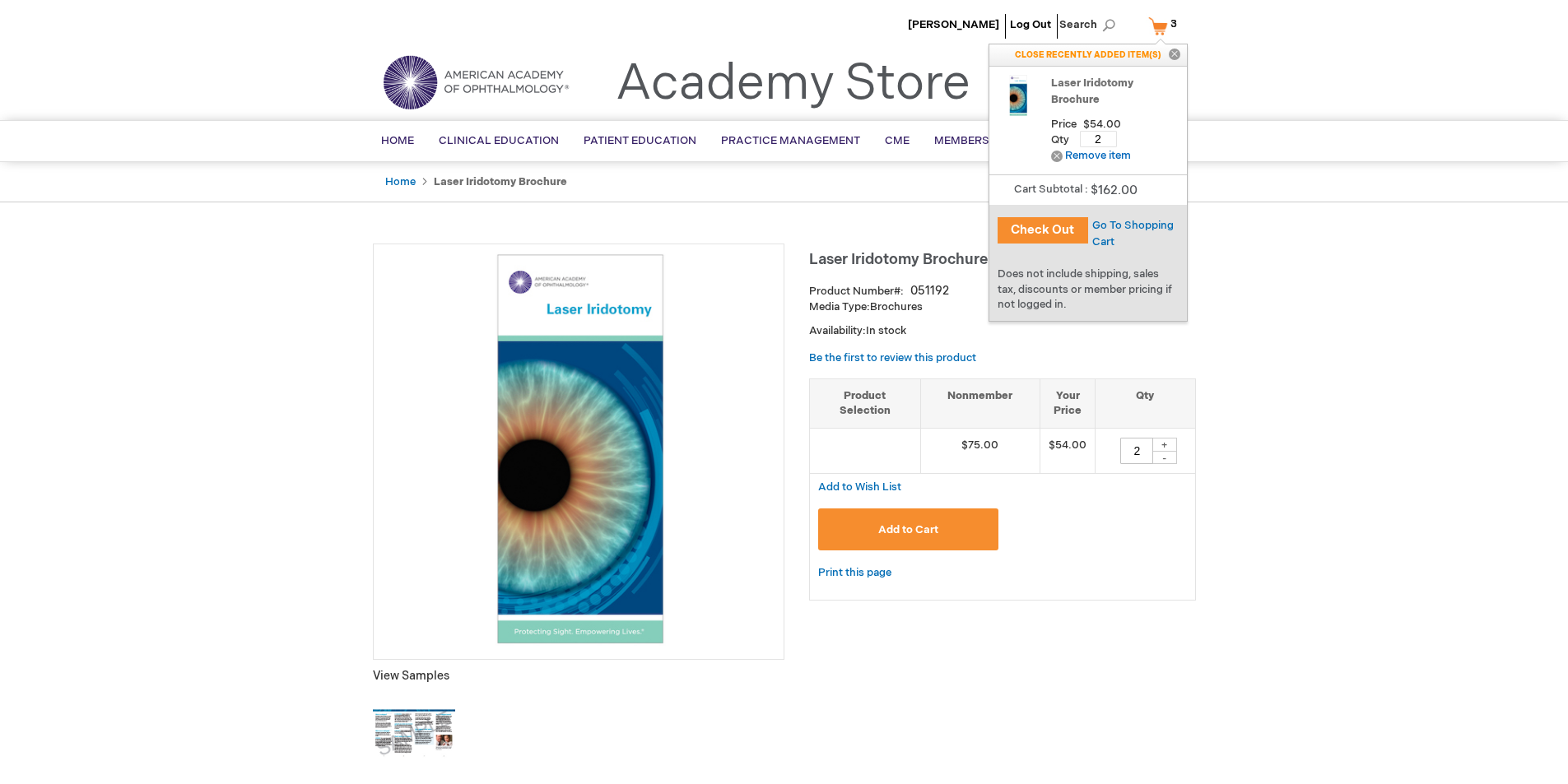
click at [1177, 121] on div "Price $54.00" at bounding box center [1115, 115] width 128 height 16
click at [1110, 224] on span "Go To Shopping Cart" at bounding box center [1132, 234] width 81 height 30
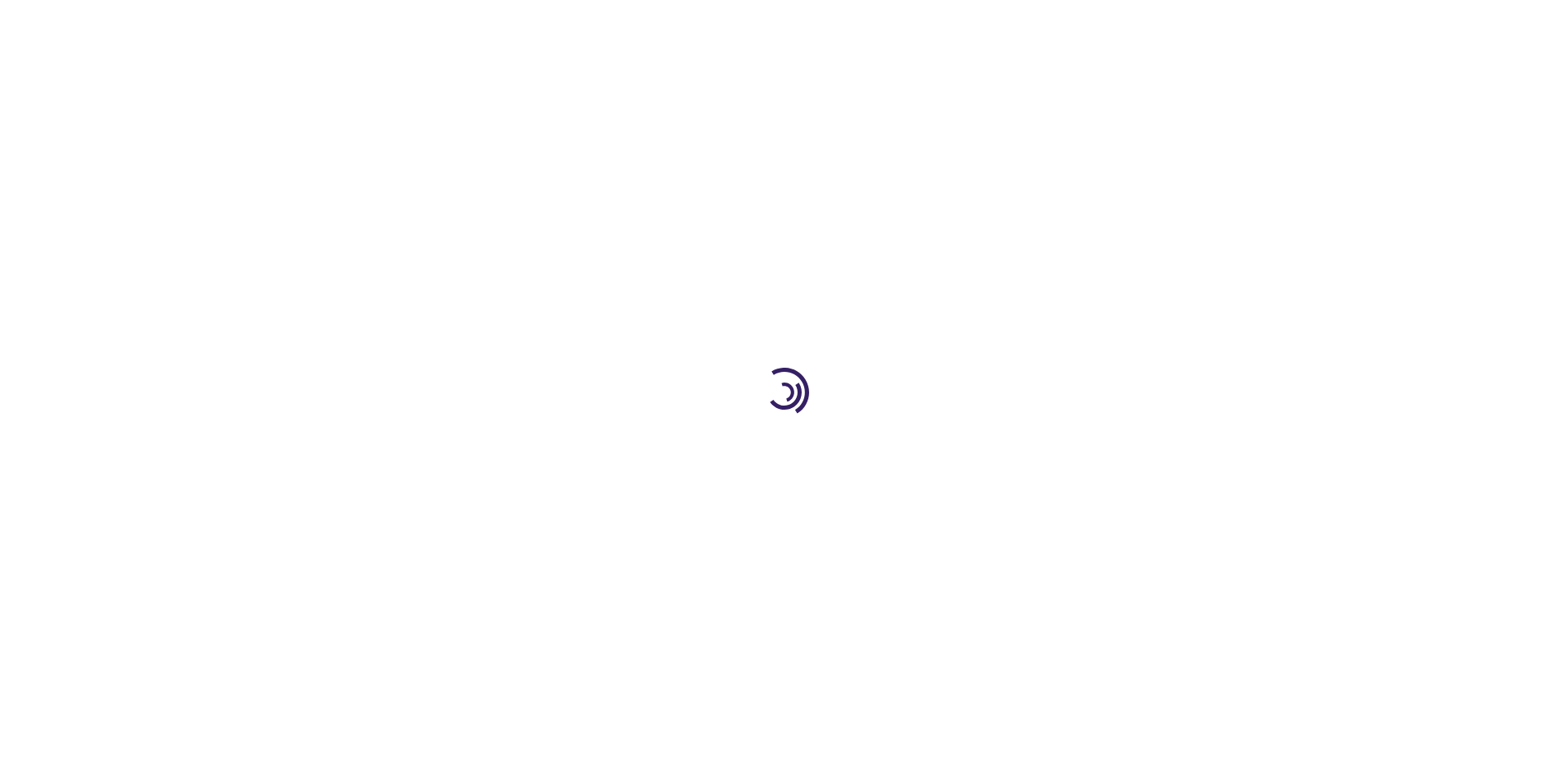
select select "US"
select select "53"
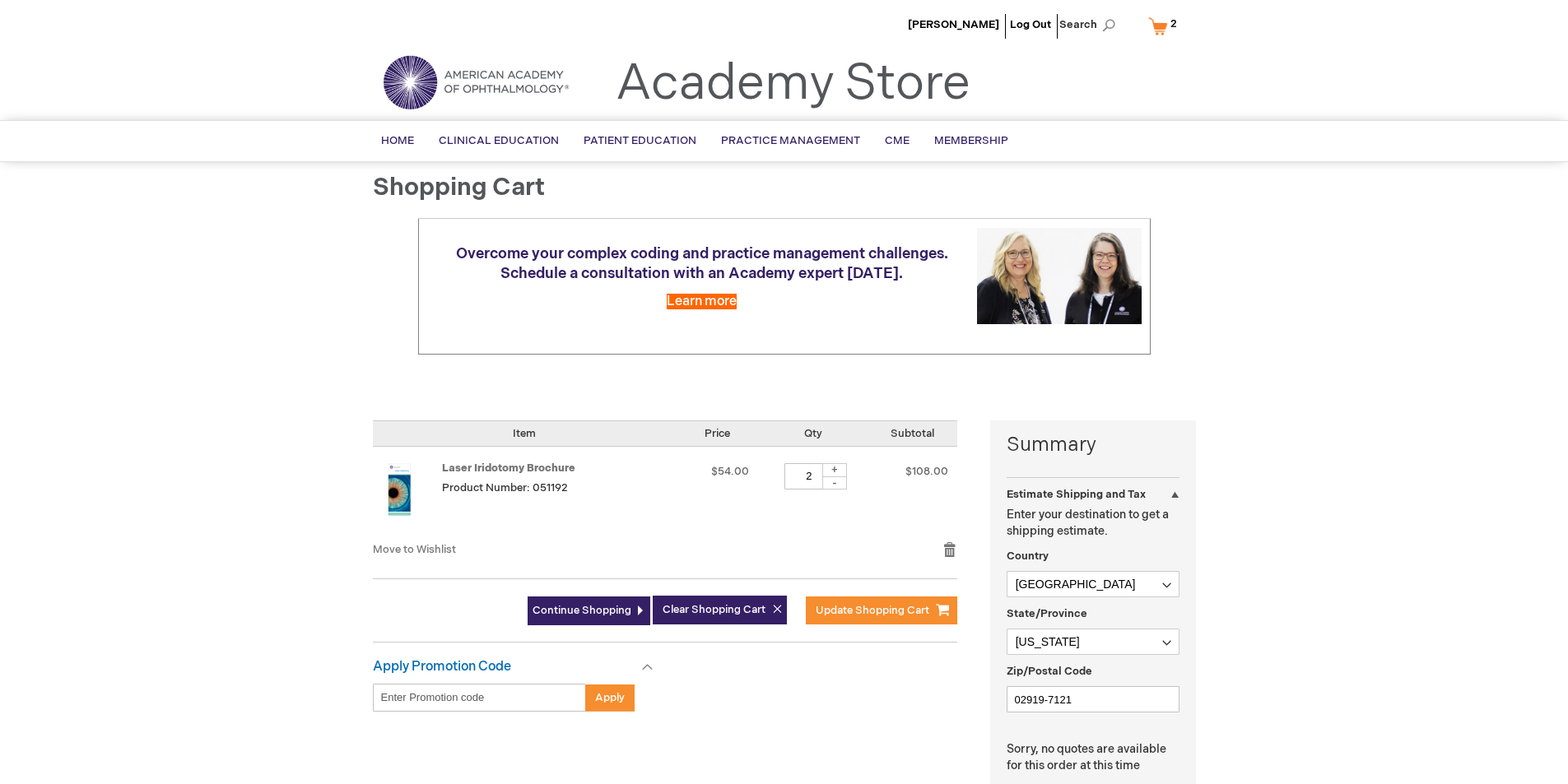
click at [1164, 31] on link "My Cart 2 2 items" at bounding box center [1166, 25] width 43 height 29
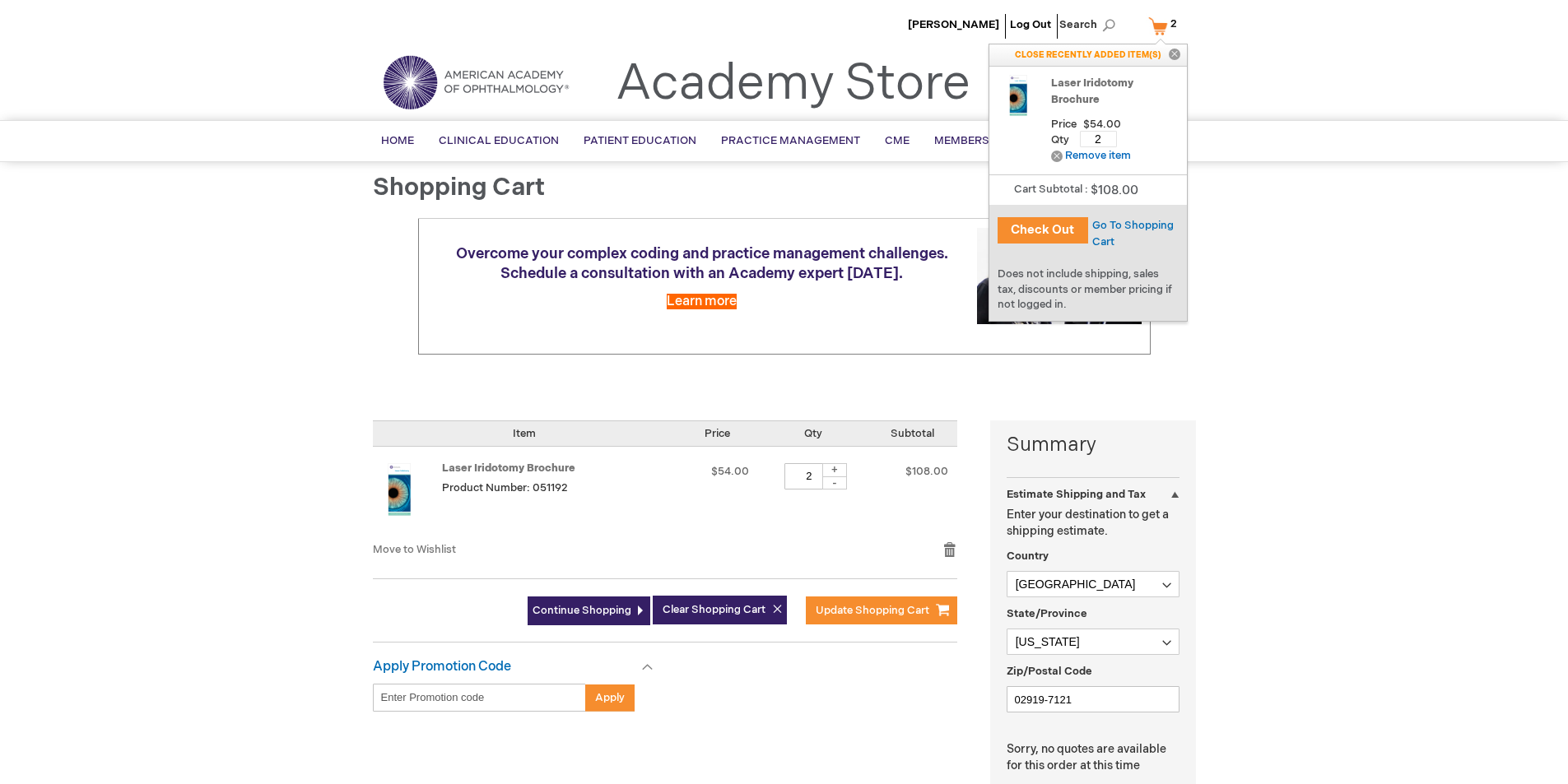
click at [1061, 236] on button "Check Out" at bounding box center [1043, 230] width 91 height 26
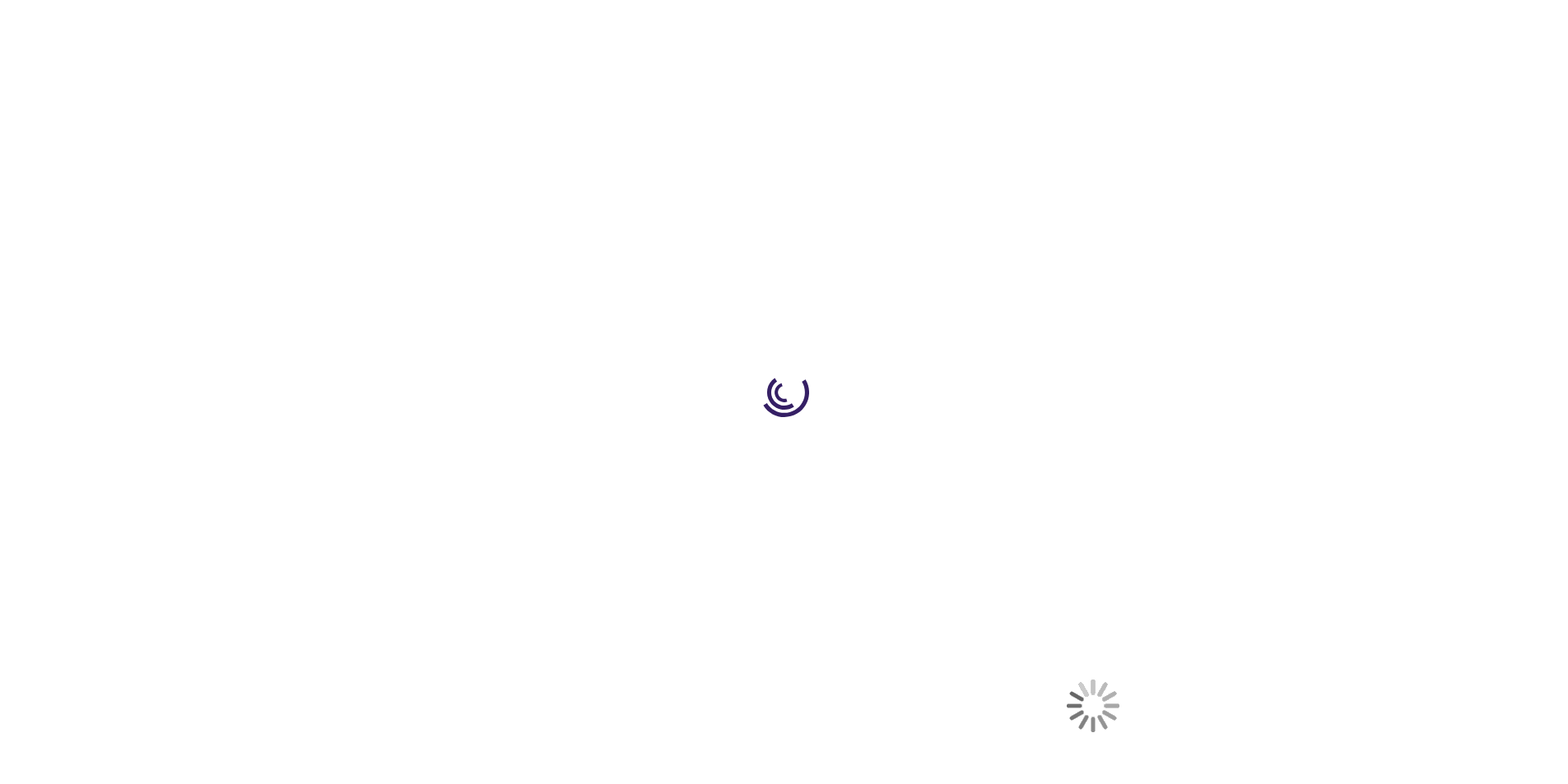
select select "US"
select select "53"
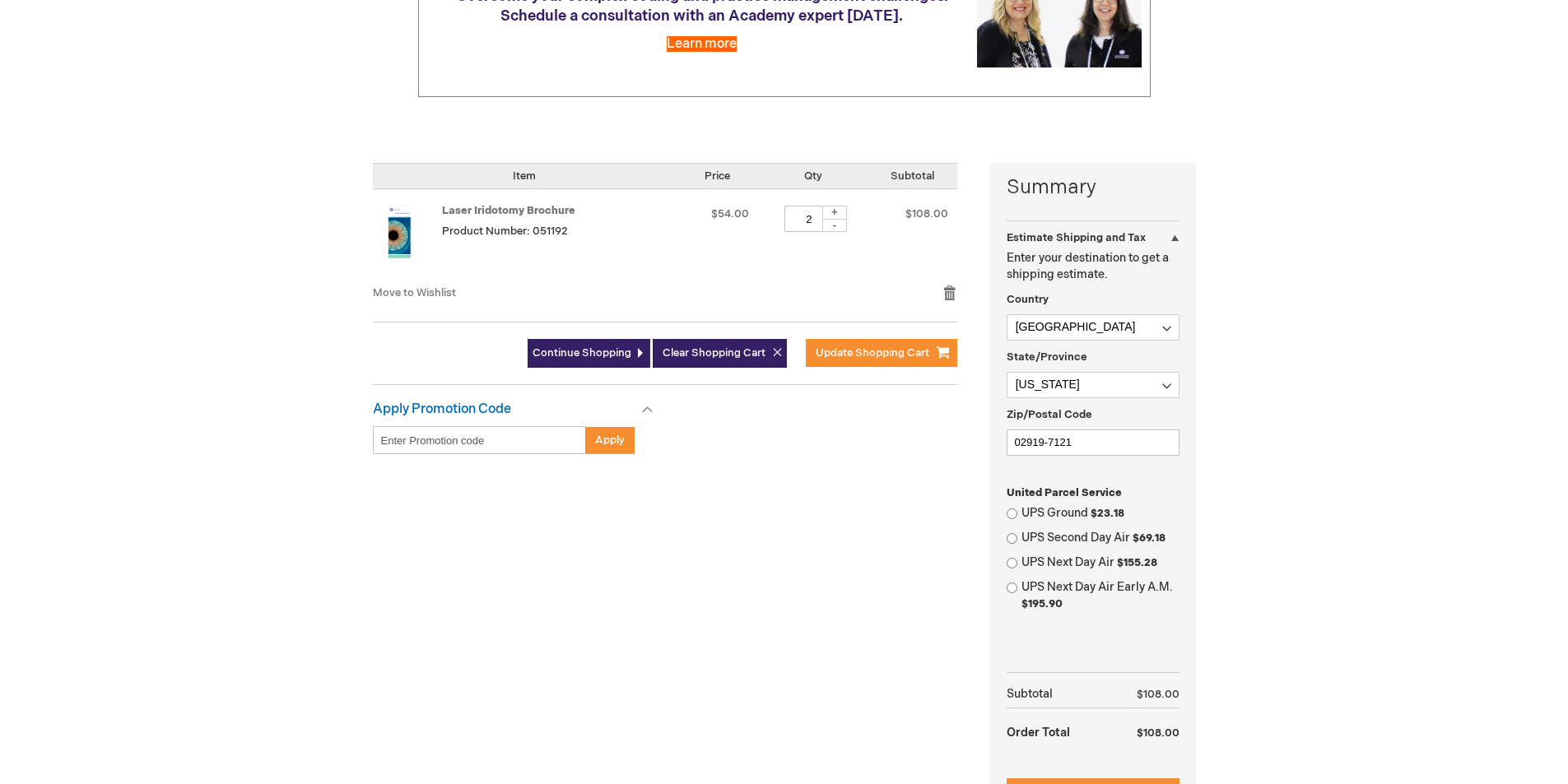
scroll to position [329, 0]
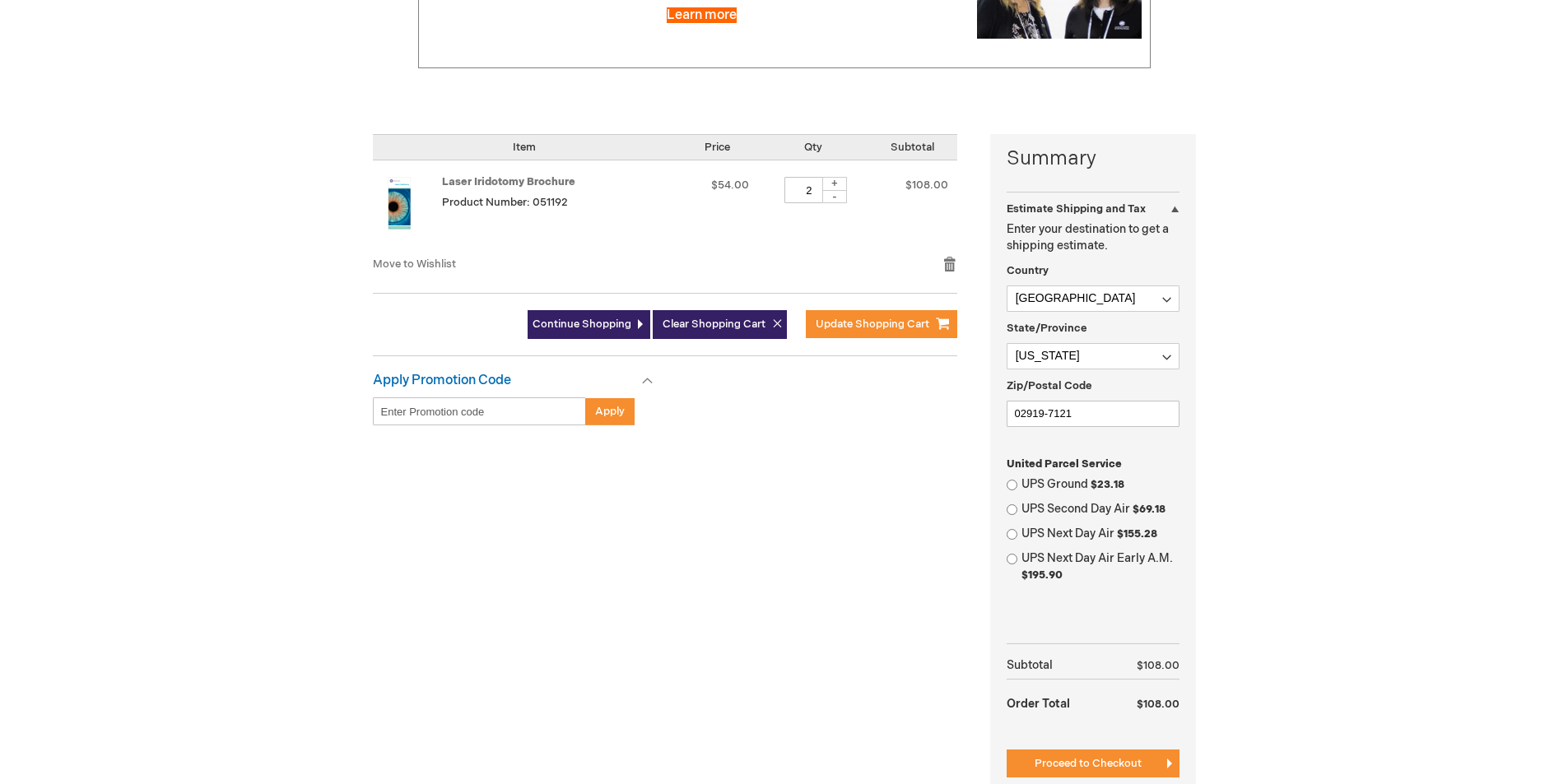
click at [0, 455] on div at bounding box center [0, 455] width 0 height 0
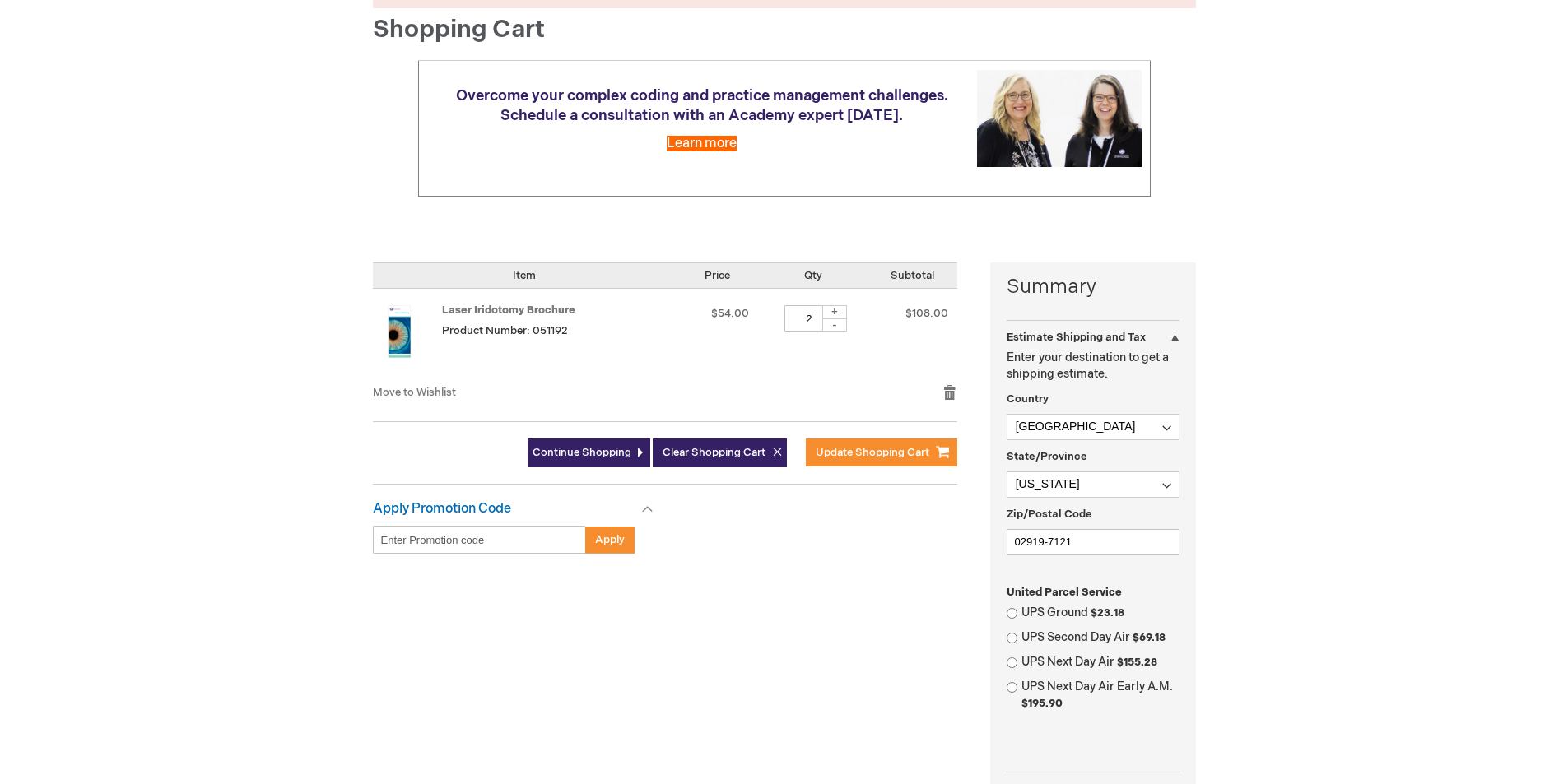
scroll to position [82, 0]
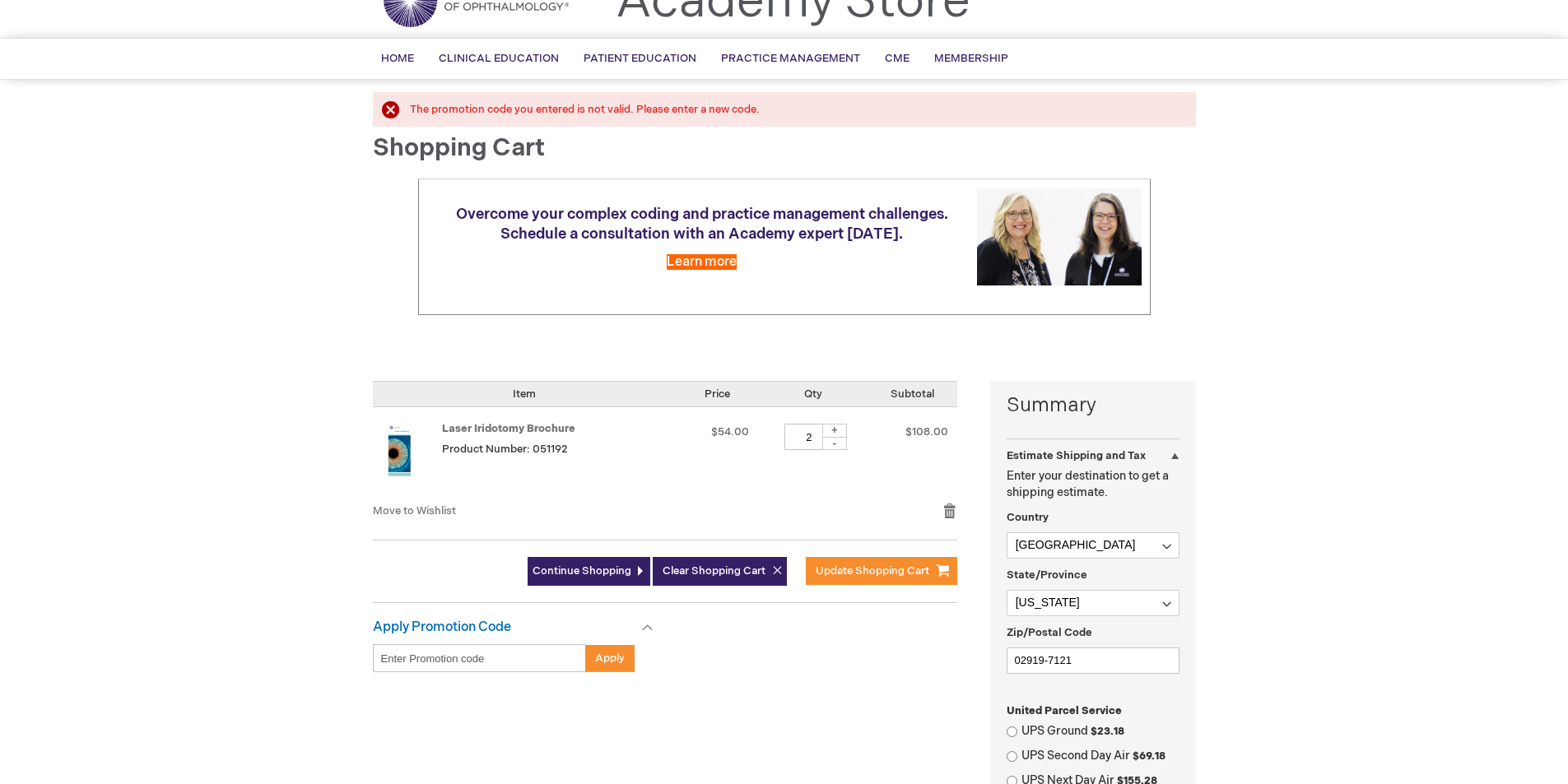
click at [423, 664] on input "Enter discount code" at bounding box center [480, 658] width 213 height 28
type input "freeship"
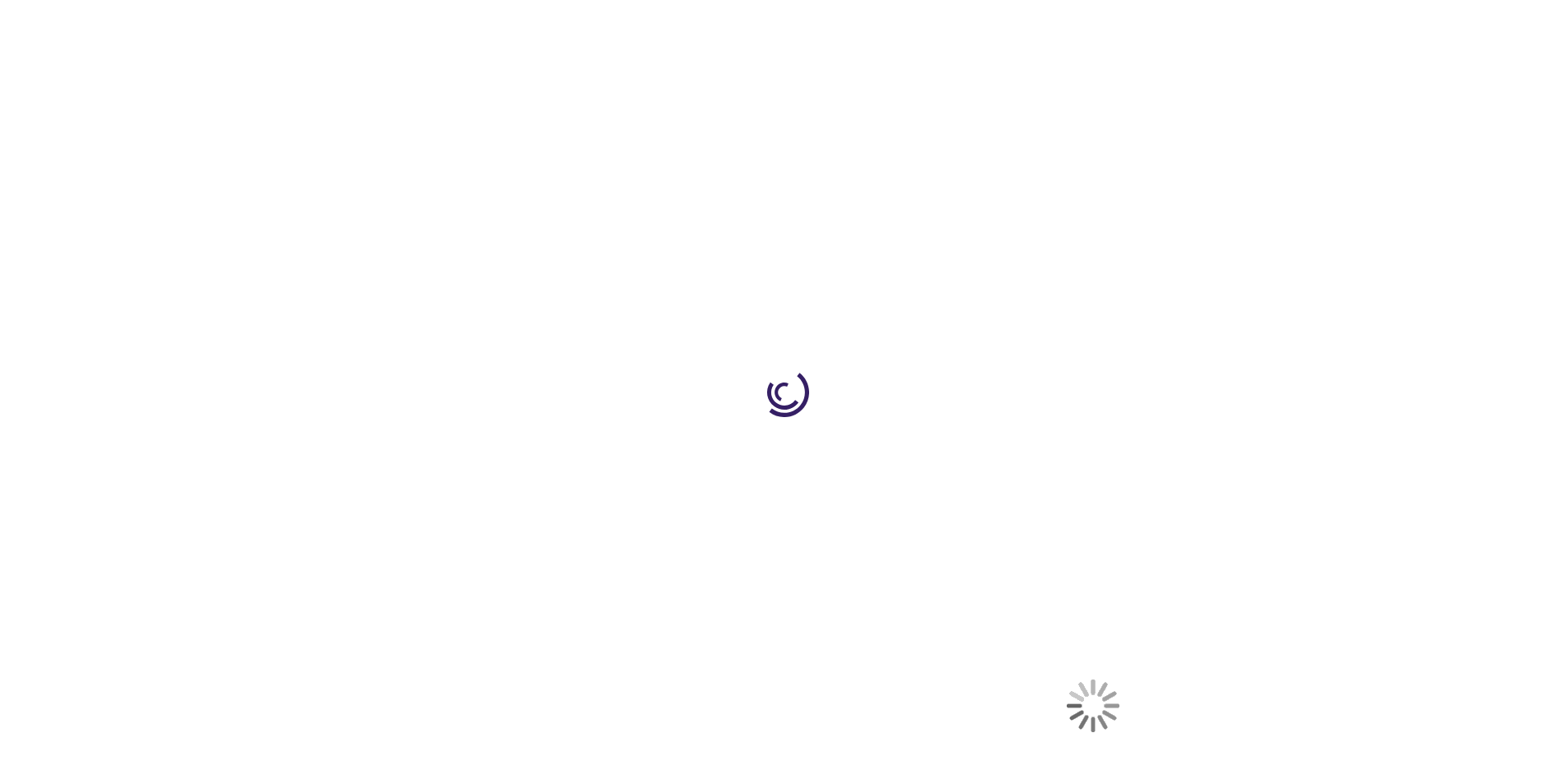
select select "US"
select select "53"
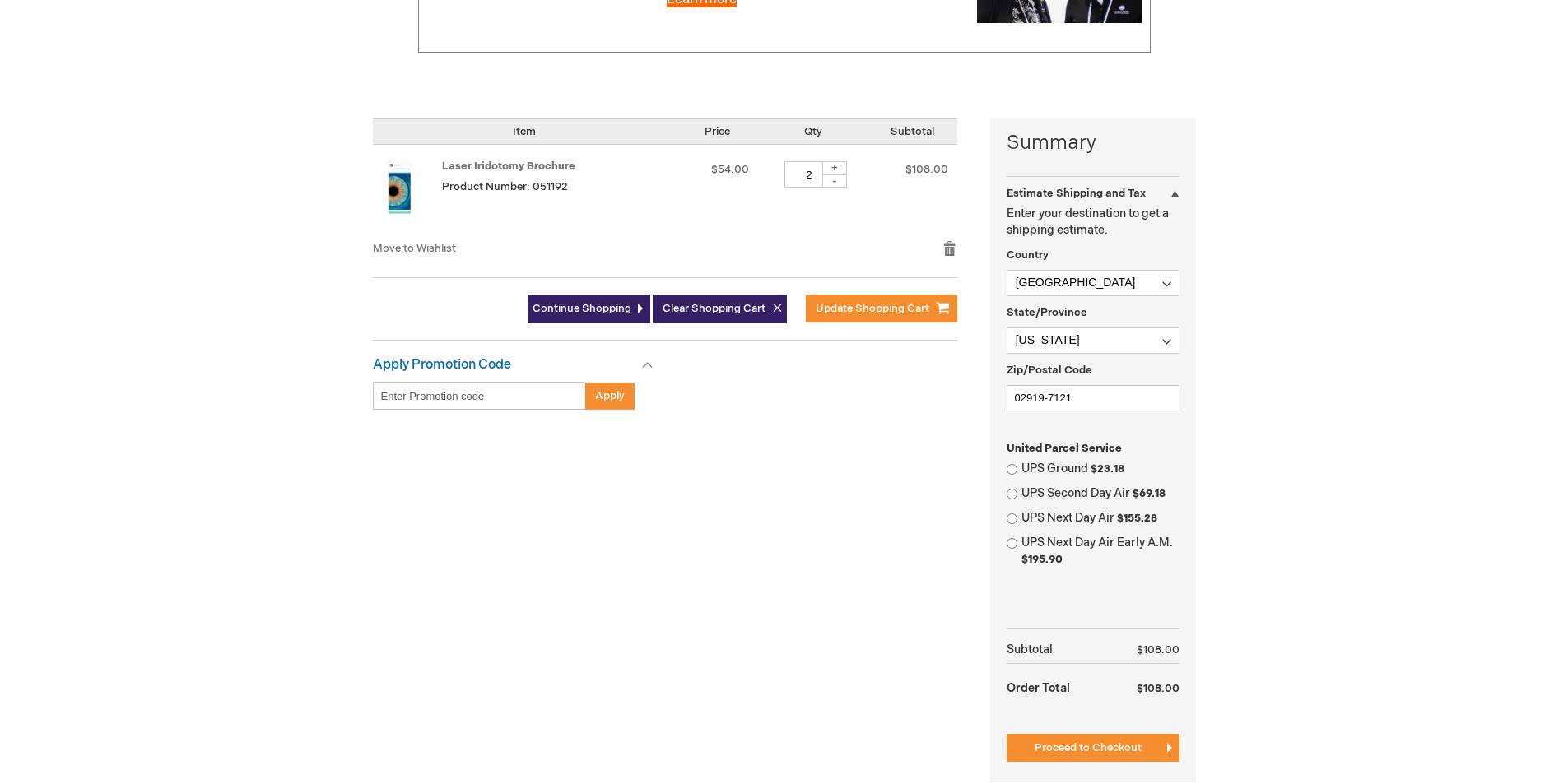
scroll to position [493, 0]
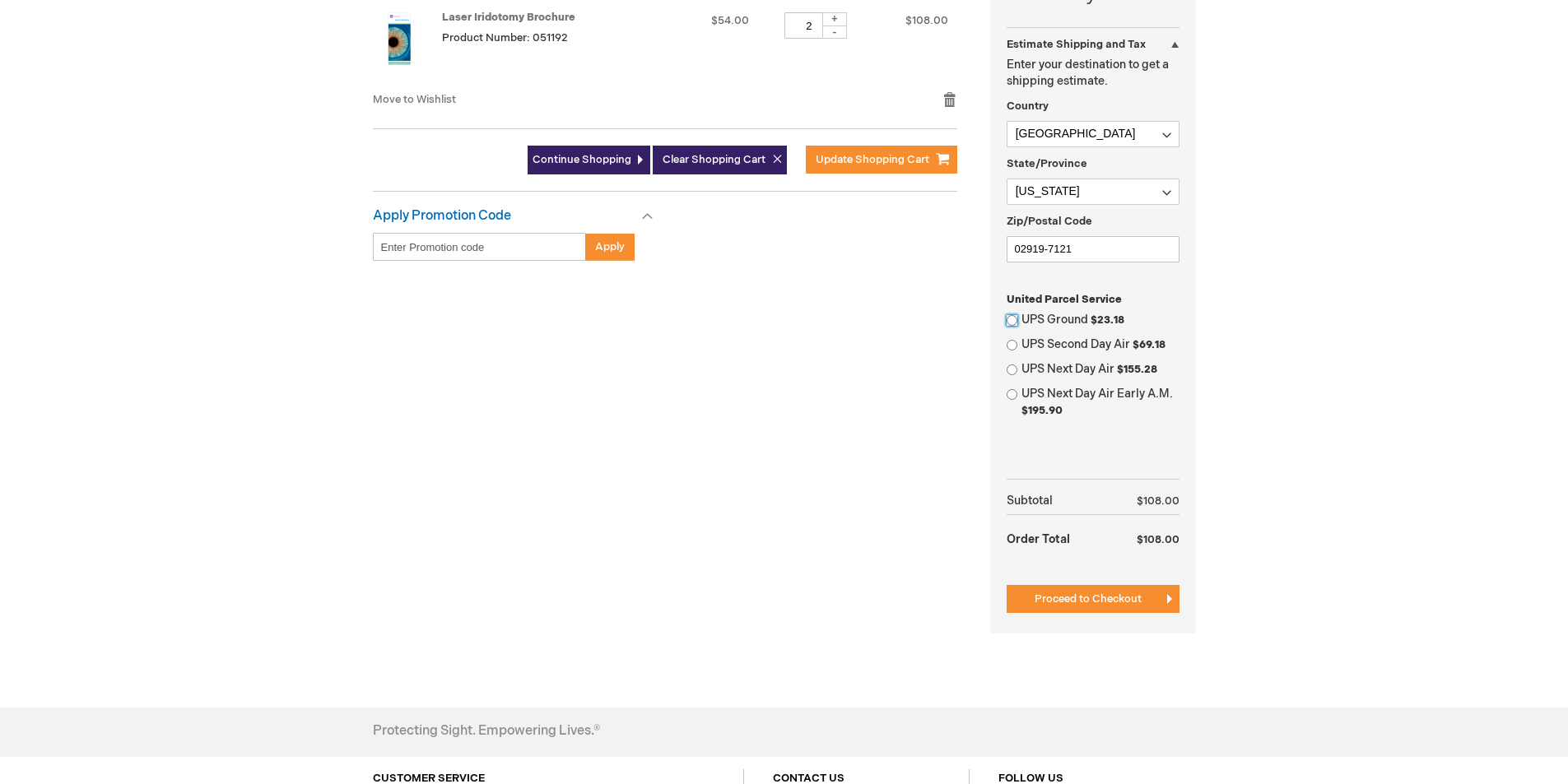
click at [1016, 320] on input "UPS Ground $23.18" at bounding box center [1012, 320] width 10 height 10
radio input "true"
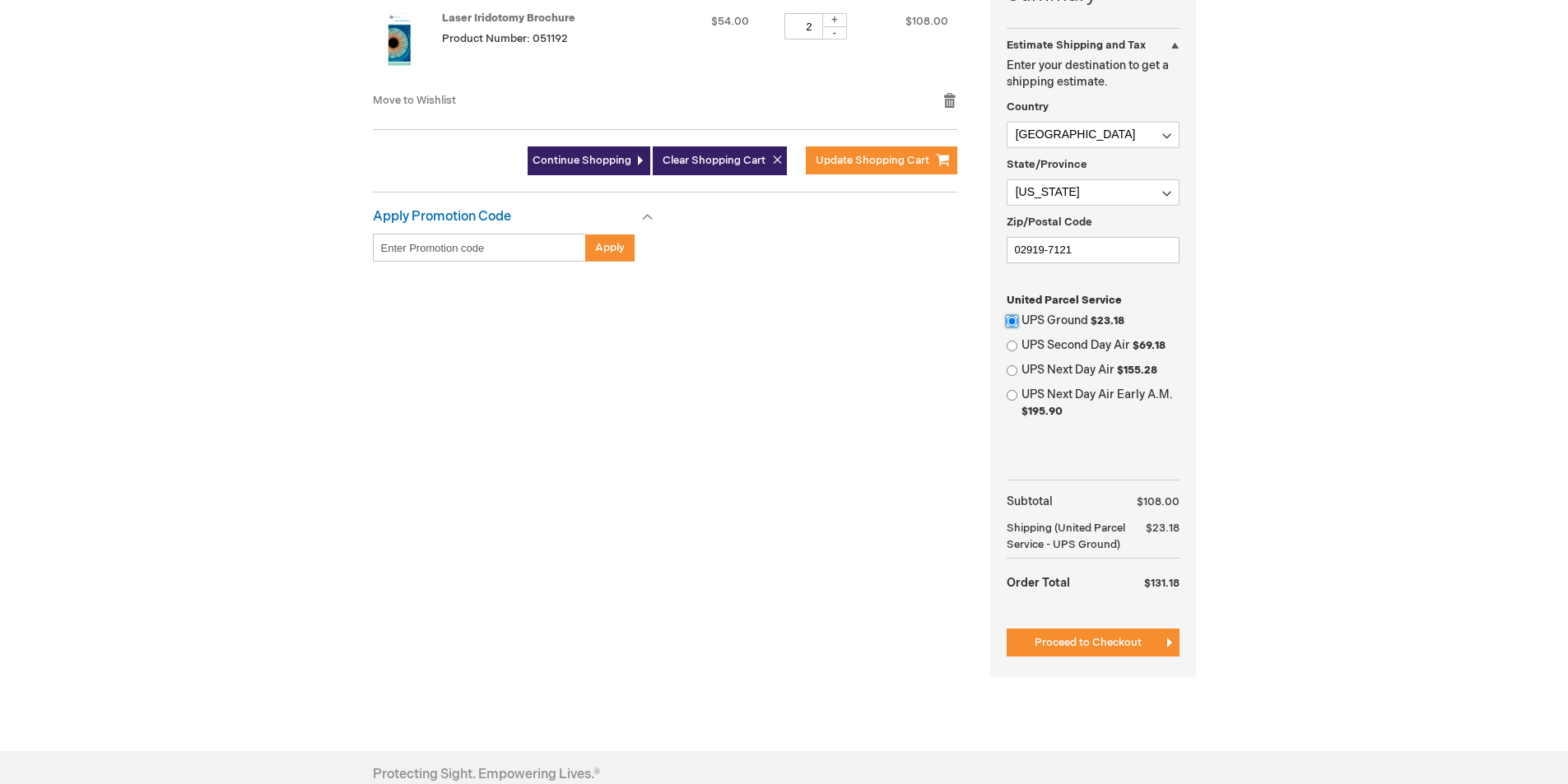
scroll to position [658, 0]
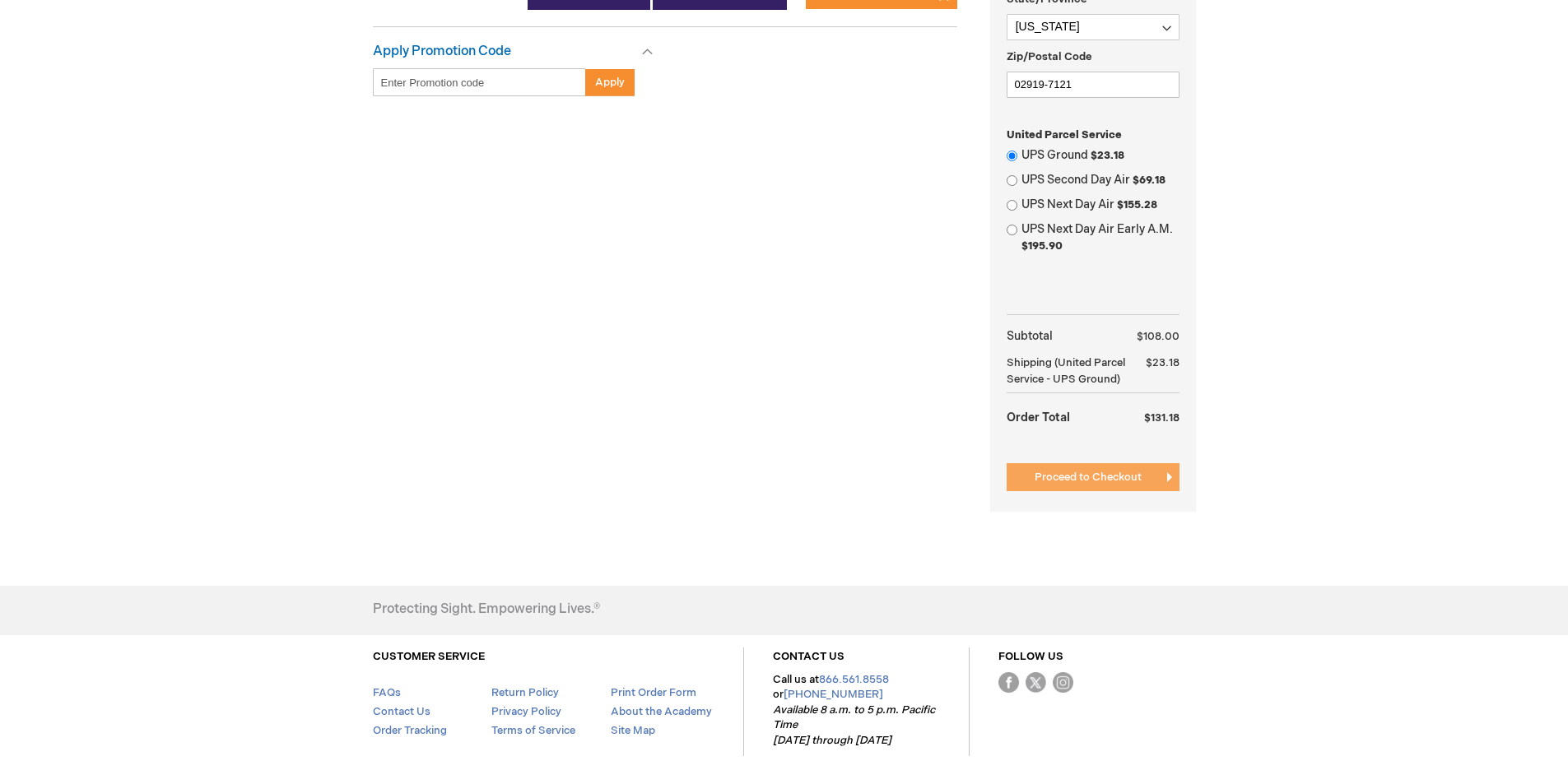
click at [1138, 492] on button "Proceed to Checkout" at bounding box center [1093, 478] width 173 height 28
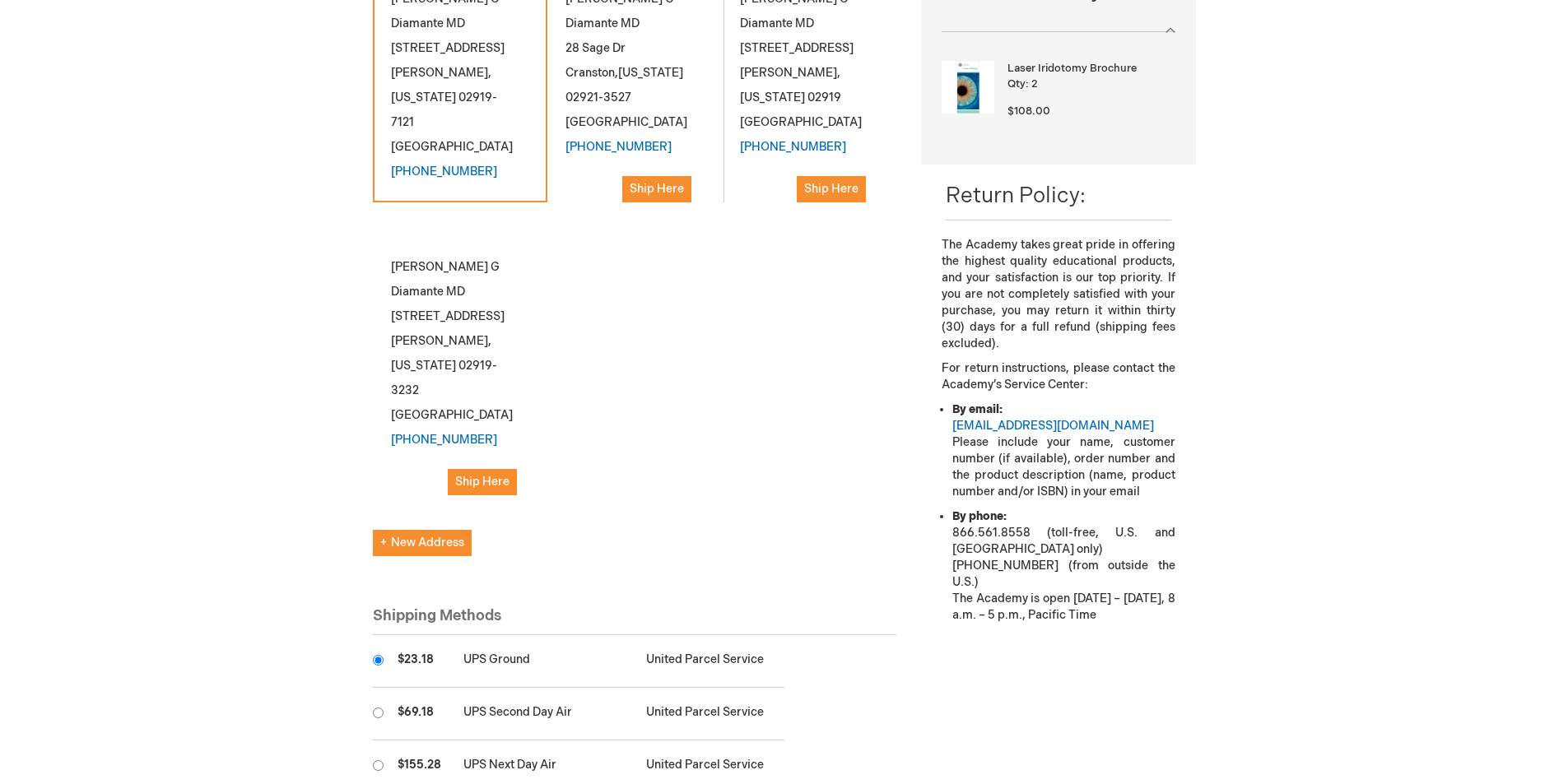
scroll to position [164, 0]
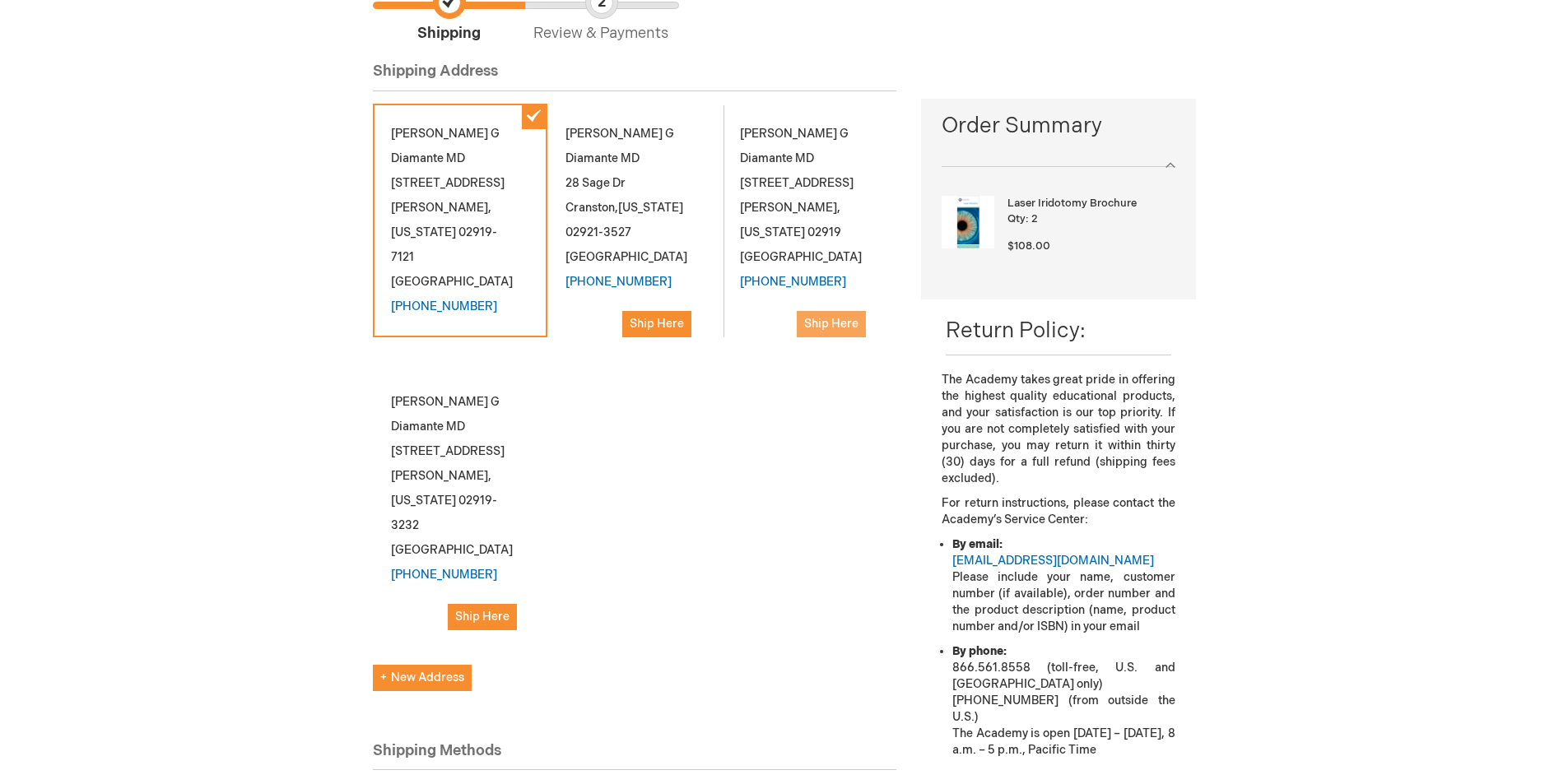
click at [821, 317] on span "Ship Here" at bounding box center [832, 324] width 54 height 14
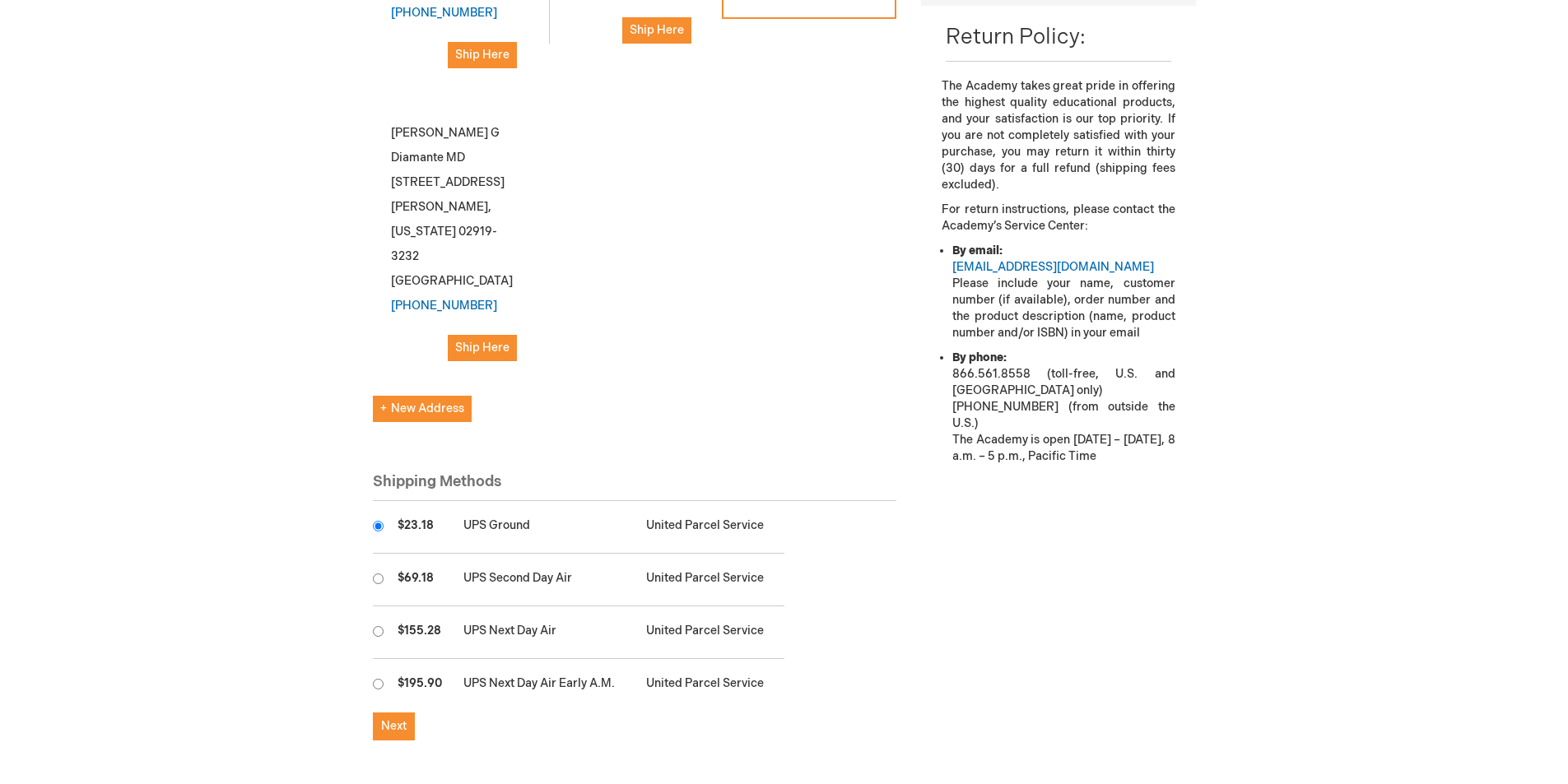
scroll to position [493, 0]
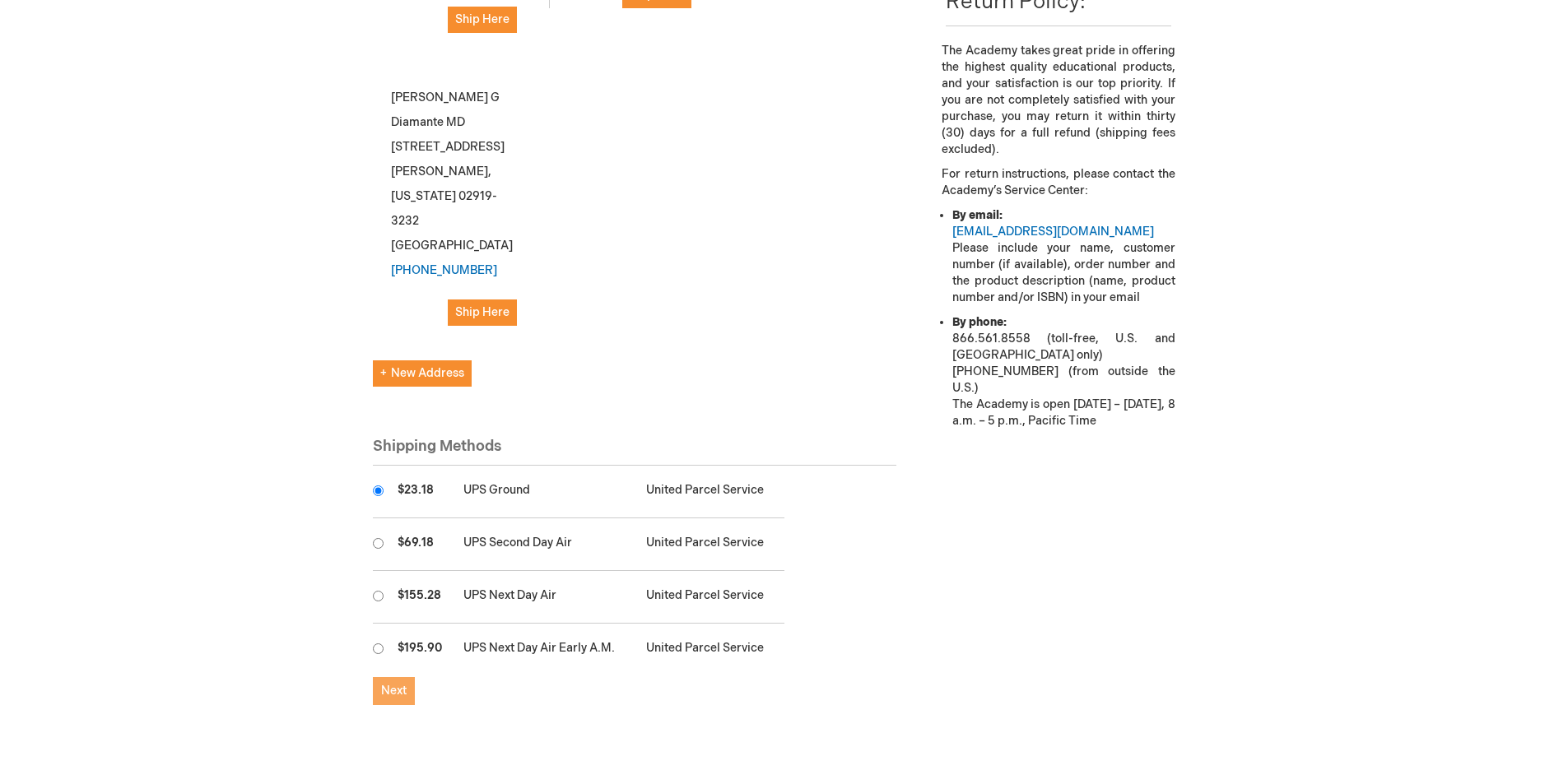
click at [397, 684] on span "Next" at bounding box center [393, 691] width 25 height 14
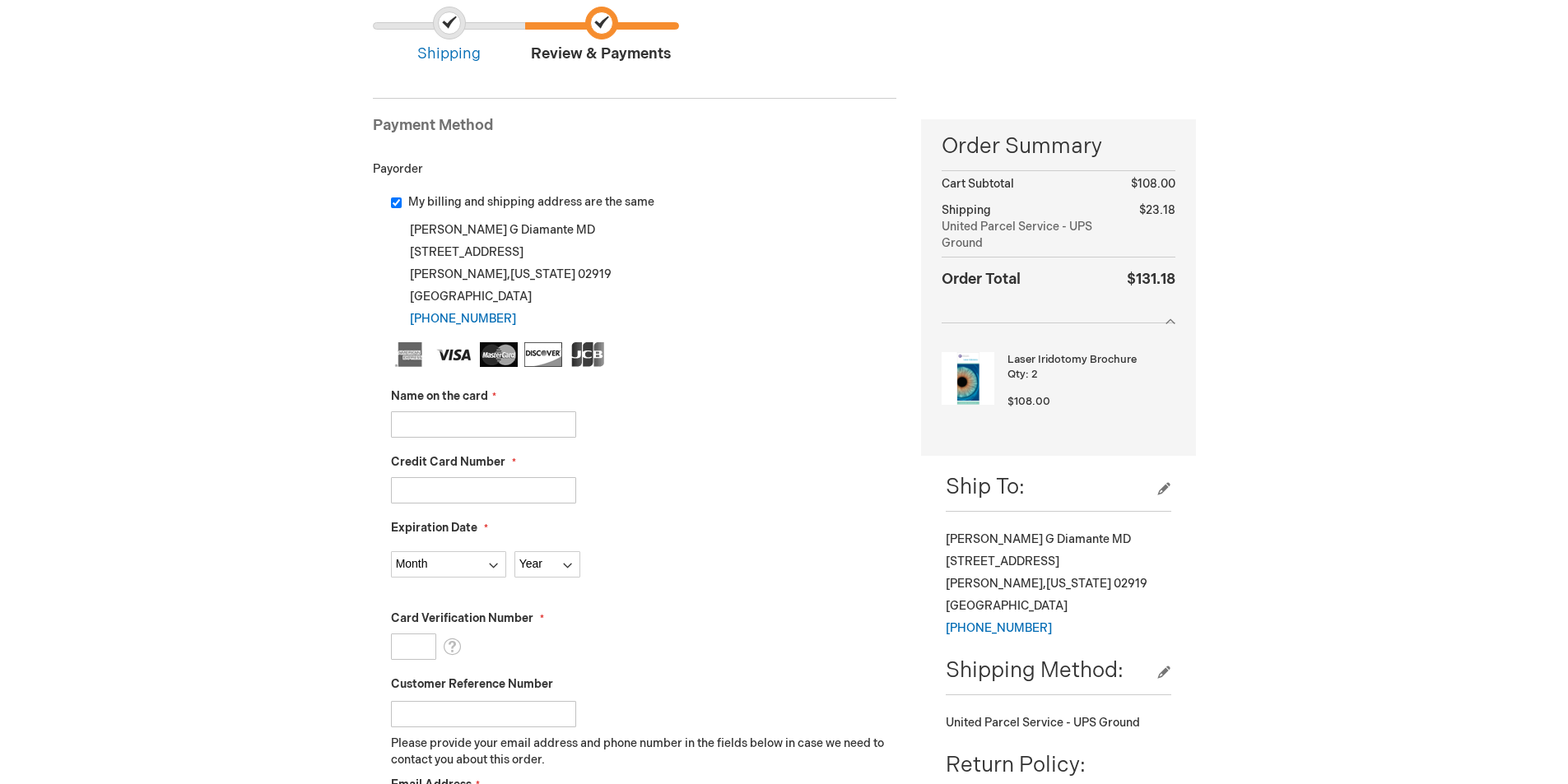
scroll to position [164, 0]
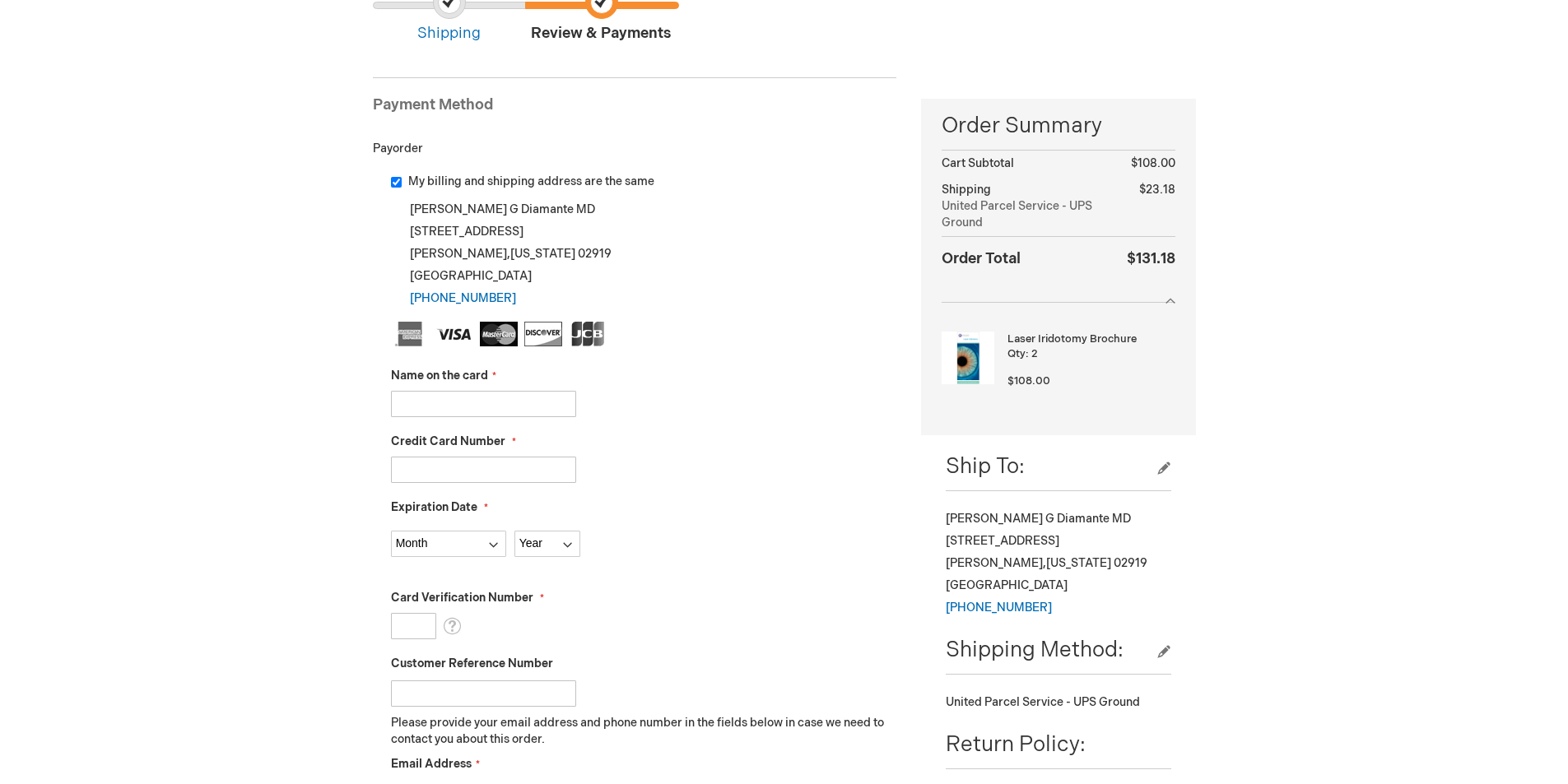
click at [434, 405] on input "Name on the card" at bounding box center [484, 404] width 185 height 26
type input "[PERSON_NAME]"
click at [466, 471] on input "Credit Card Number" at bounding box center [484, 470] width 185 height 26
type input "[CREDIT_CARD_NUMBER]"
select select "1"
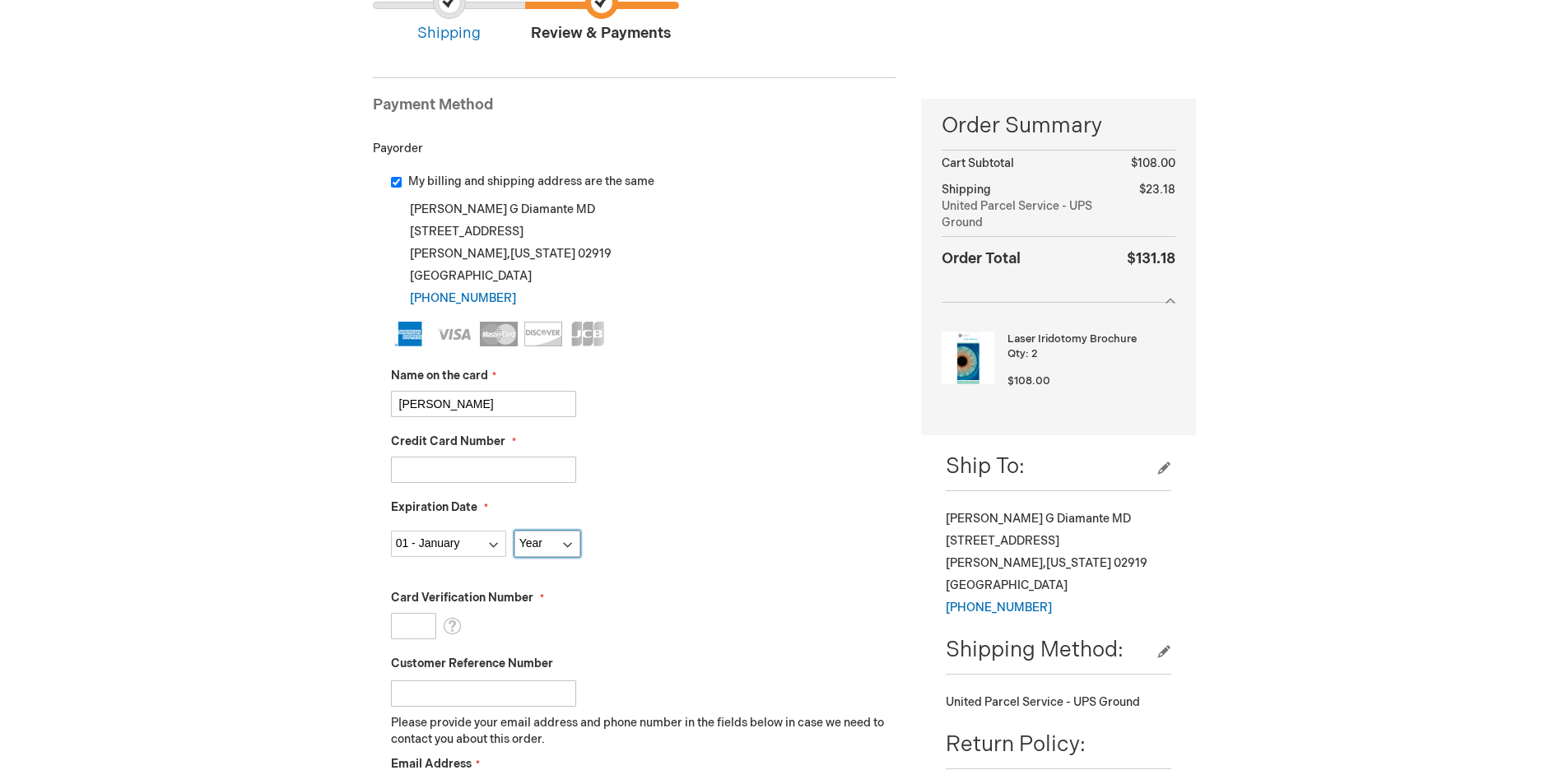
select select "2025"
select select "2030"
type input "5642"
click at [699, 424] on fieldset "Name on the card [PERSON_NAME] Credit Card Number [CREDIT_CARD_NUMBER] Expirati…" at bounding box center [645, 612] width 507 height 582
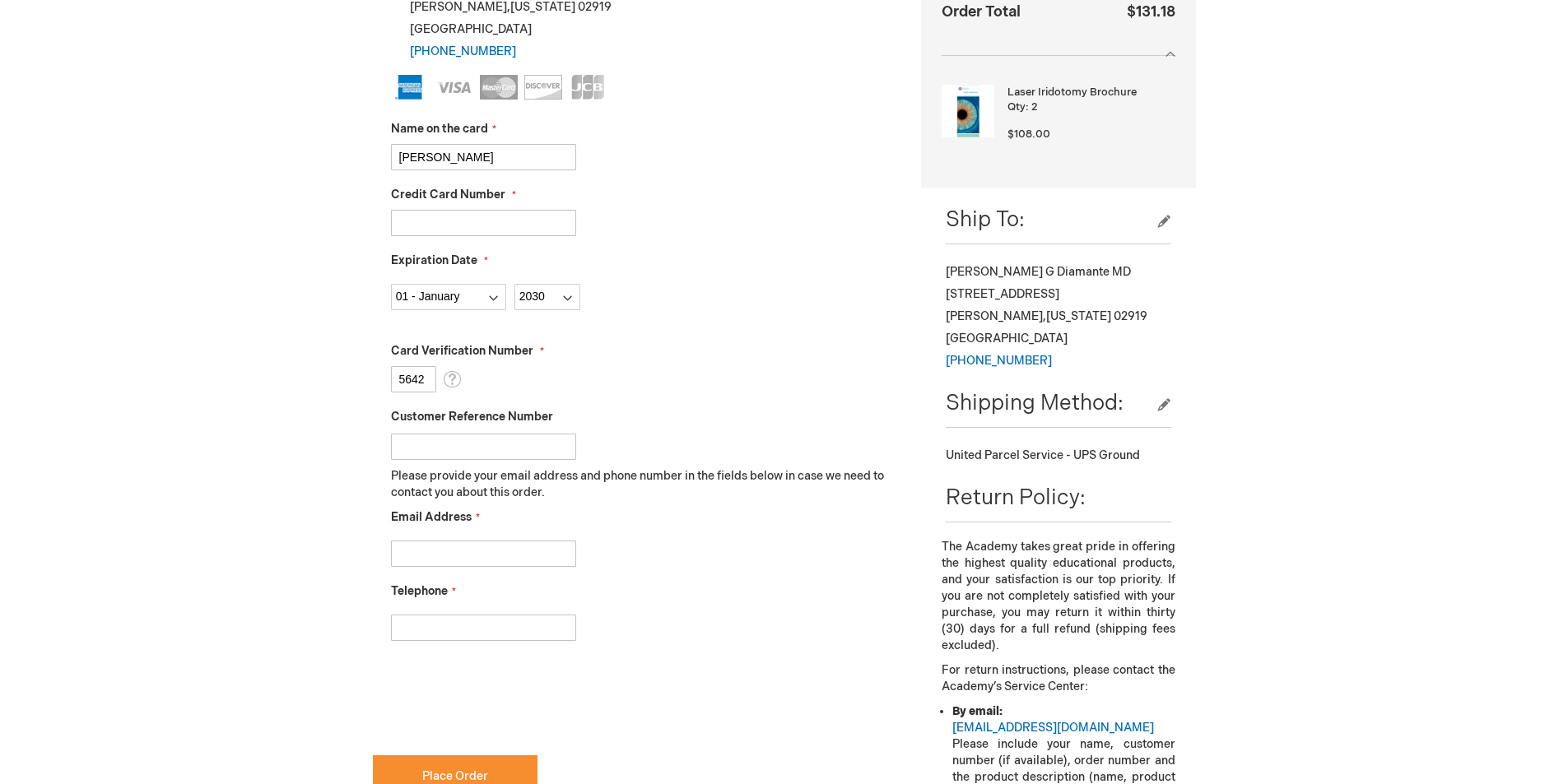
scroll to position [576, 0]
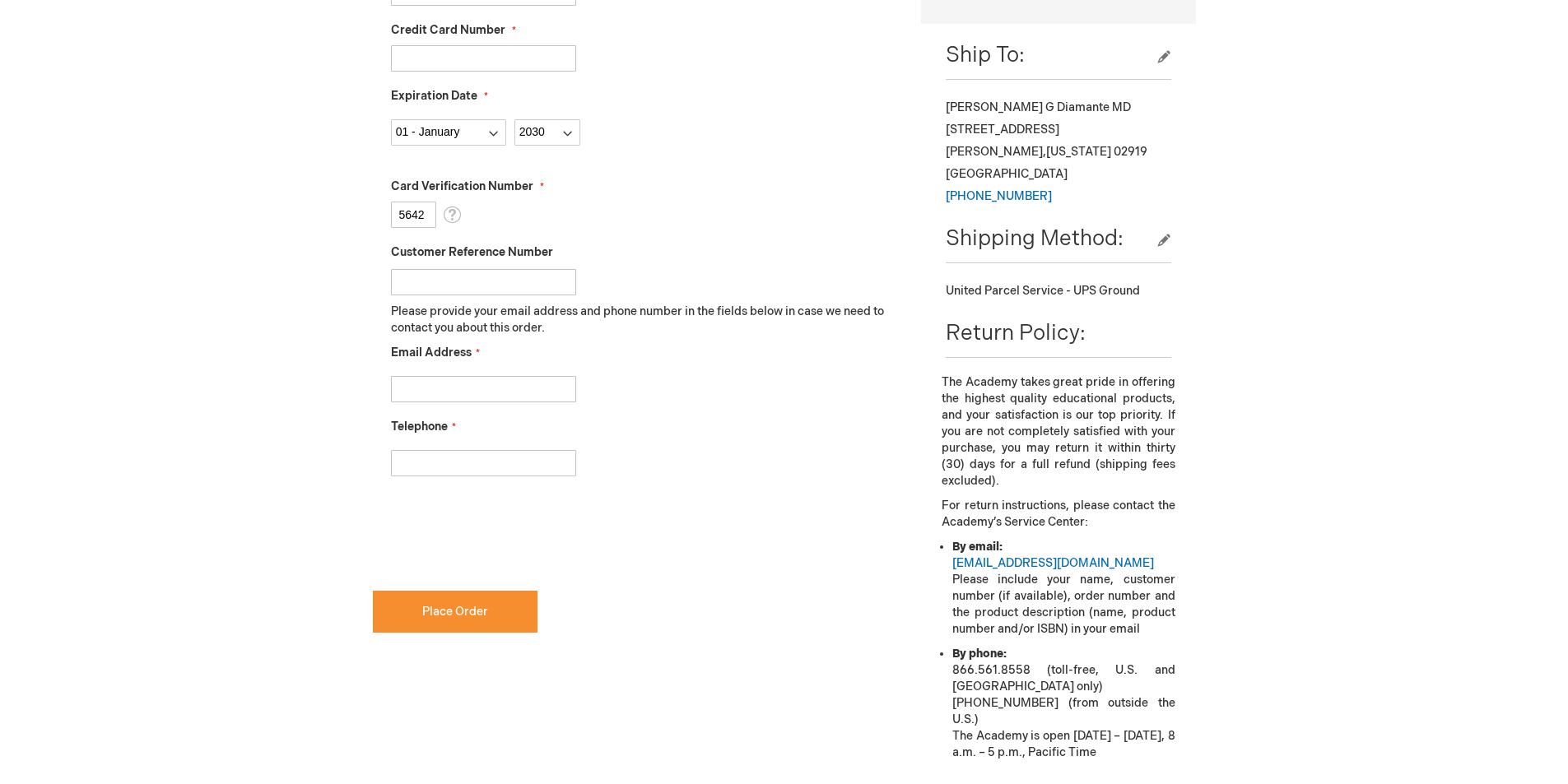
click at [431, 385] on input "Email Address" at bounding box center [484, 389] width 185 height 26
type input "[PERSON_NAME][EMAIL_ADDRESS][DOMAIN_NAME]"
type input "4015213606"
checkbox input "true"
click at [450, 609] on span "Place Order" at bounding box center [454, 612] width 66 height 14
